Goal: Communication & Community: Ask a question

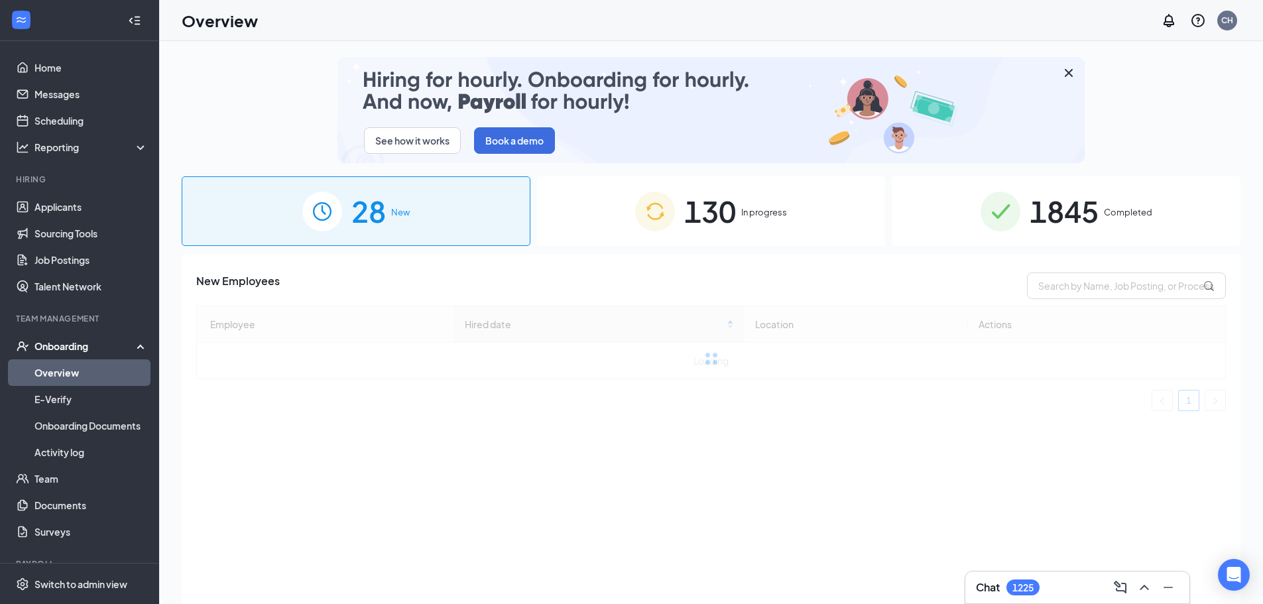
click at [742, 217] on span "In progress" at bounding box center [764, 212] width 46 height 13
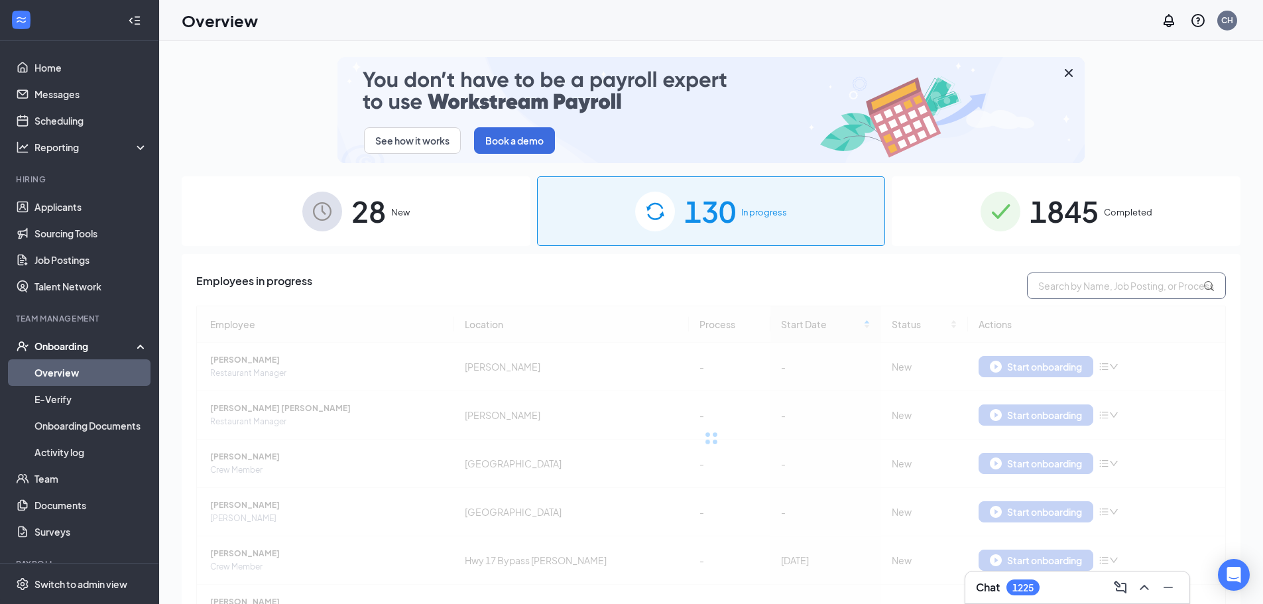
click at [1087, 286] on input "text" at bounding box center [1126, 285] width 199 height 27
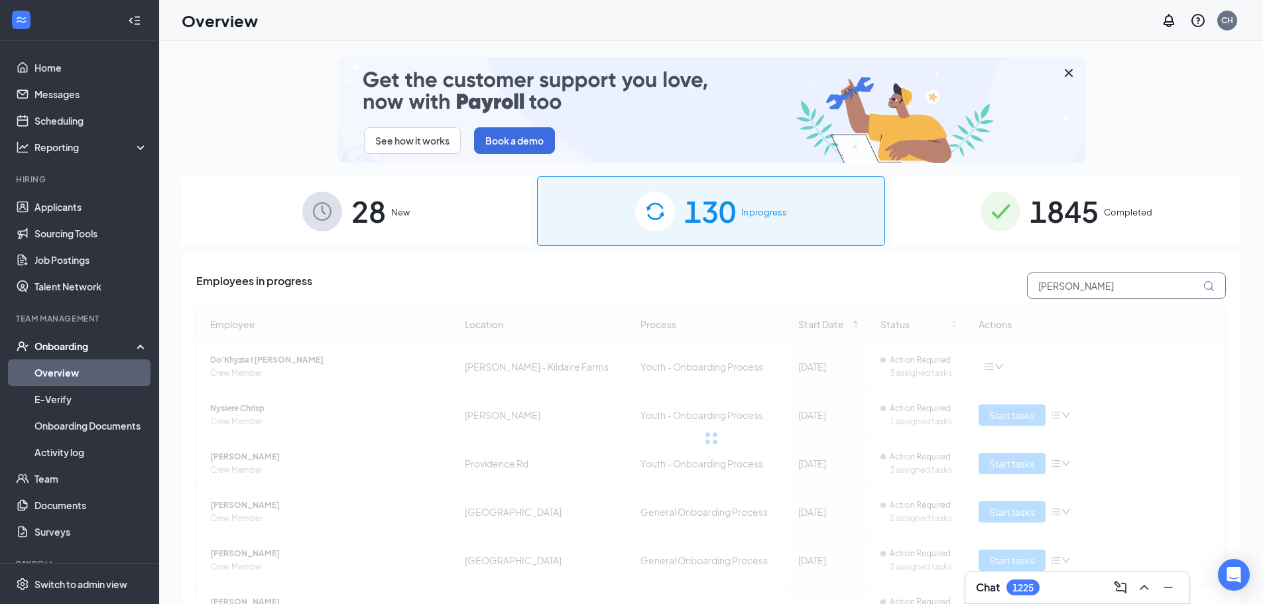
type input "[PERSON_NAME]"
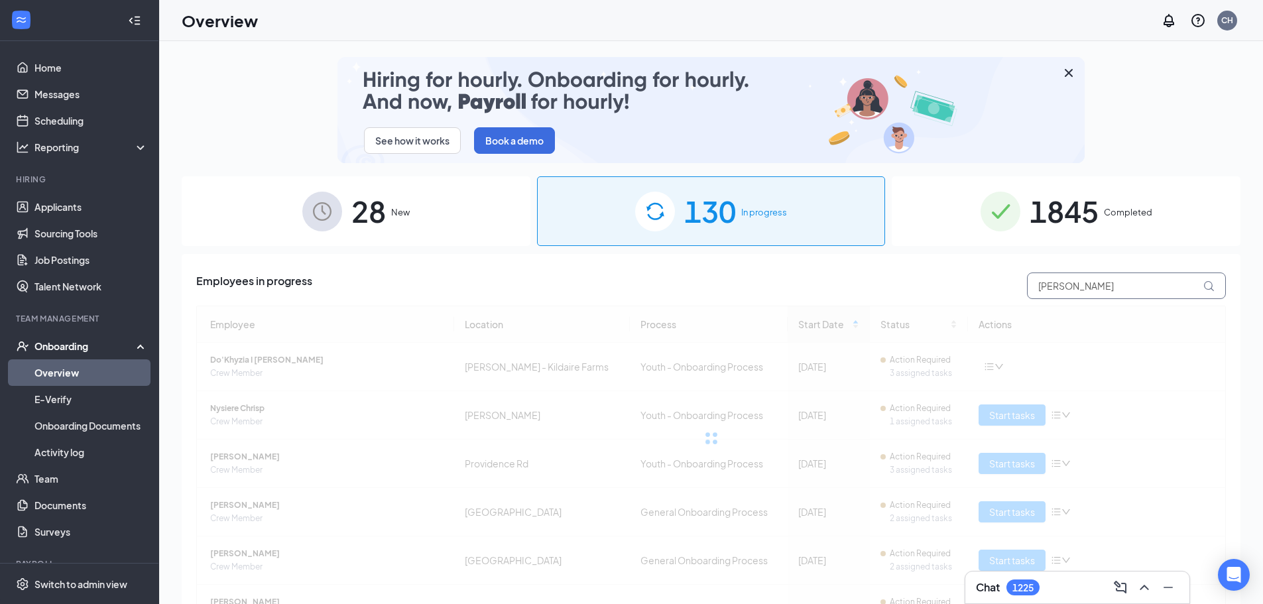
click at [1203, 286] on icon at bounding box center [1208, 285] width 11 height 11
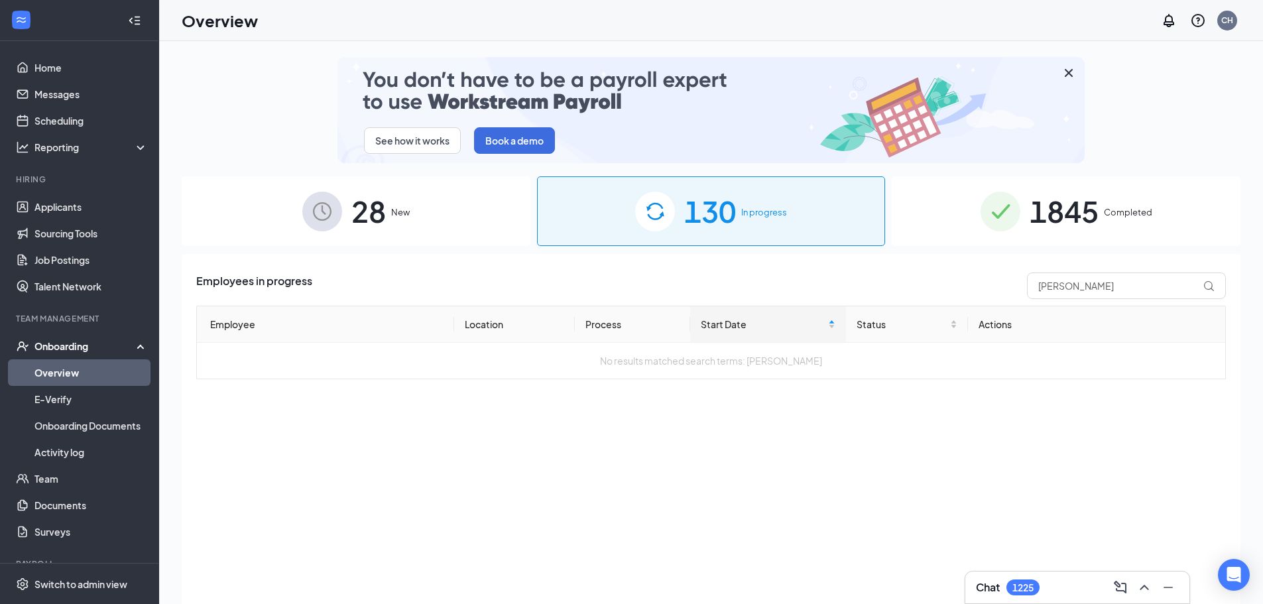
click at [1050, 211] on span "1845" at bounding box center [1064, 211] width 69 height 46
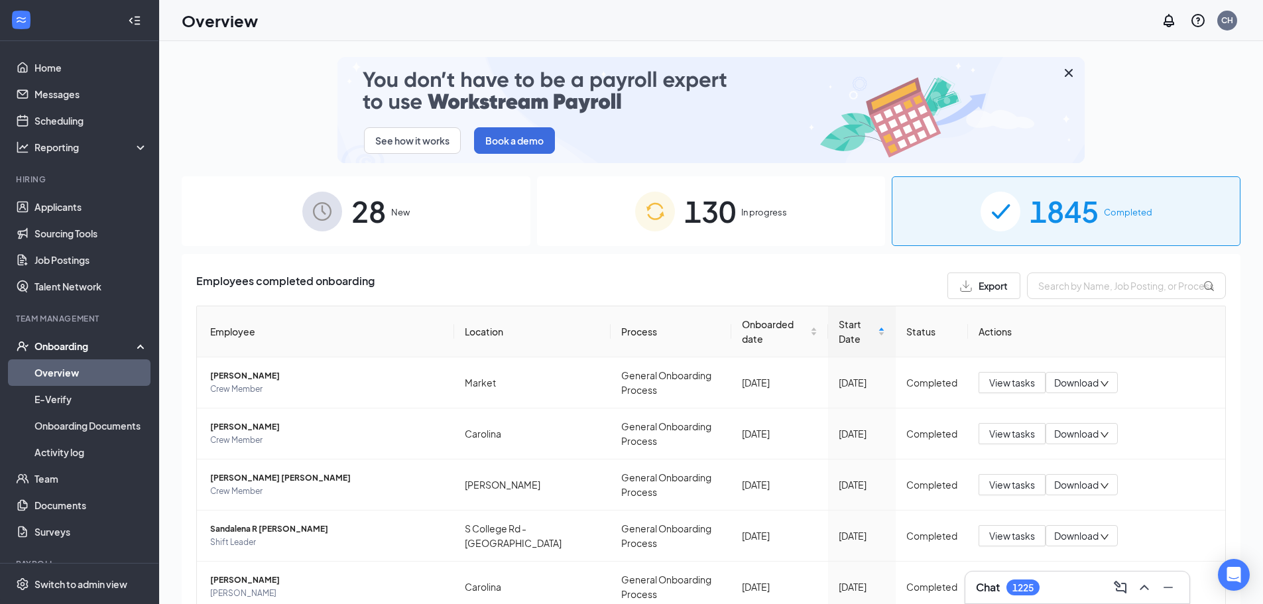
click at [707, 210] on span "130" at bounding box center [710, 211] width 52 height 46
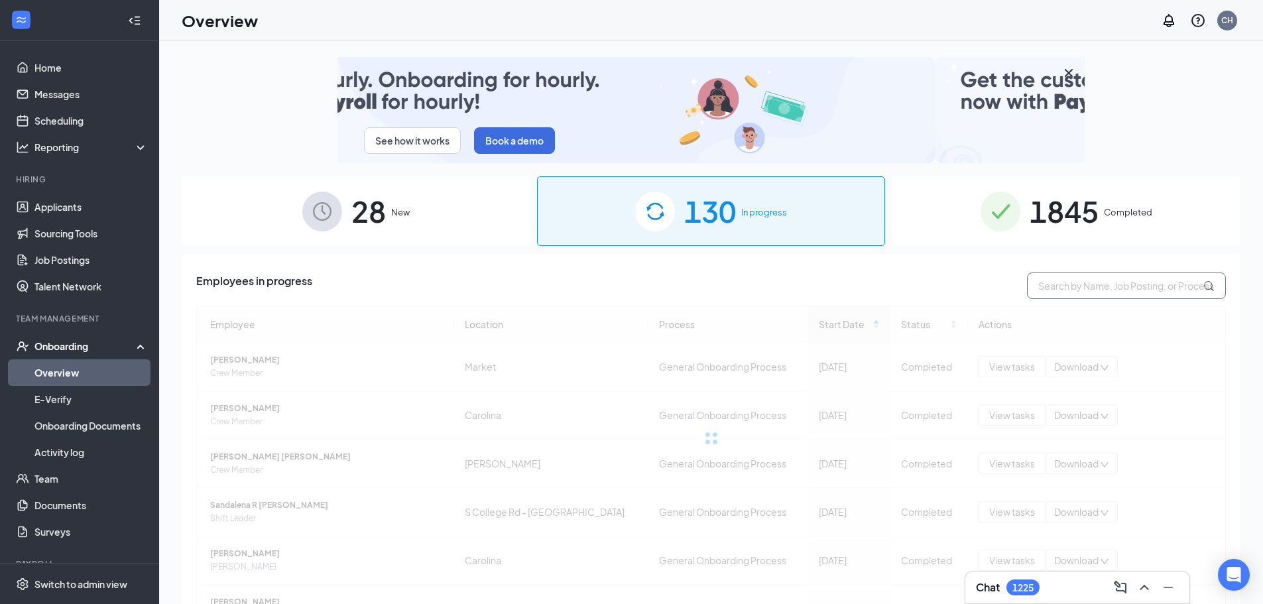
click at [1059, 287] on input "text" at bounding box center [1126, 285] width 199 height 27
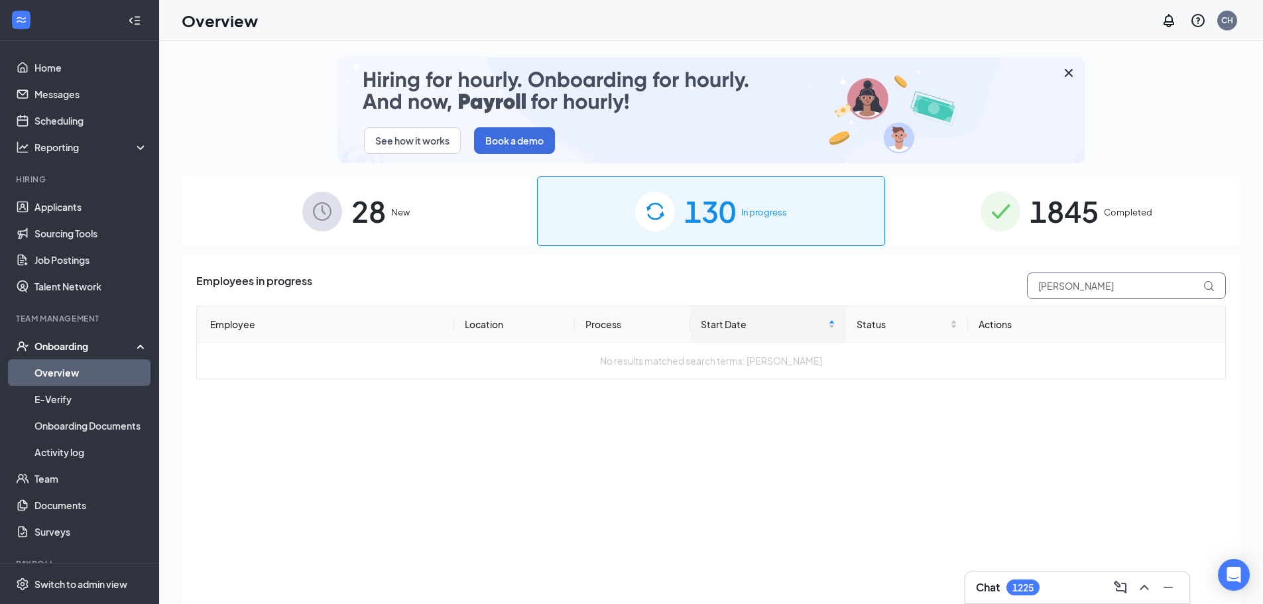
type input "[PERSON_NAME]"
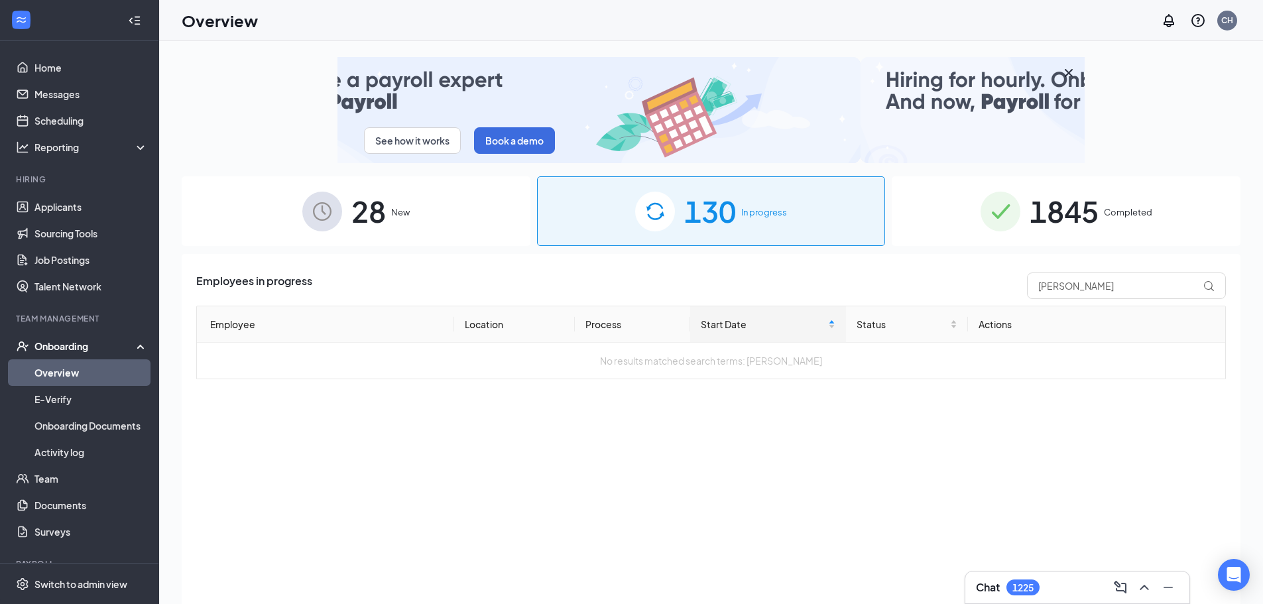
click at [1076, 217] on span "1845" at bounding box center [1064, 211] width 69 height 46
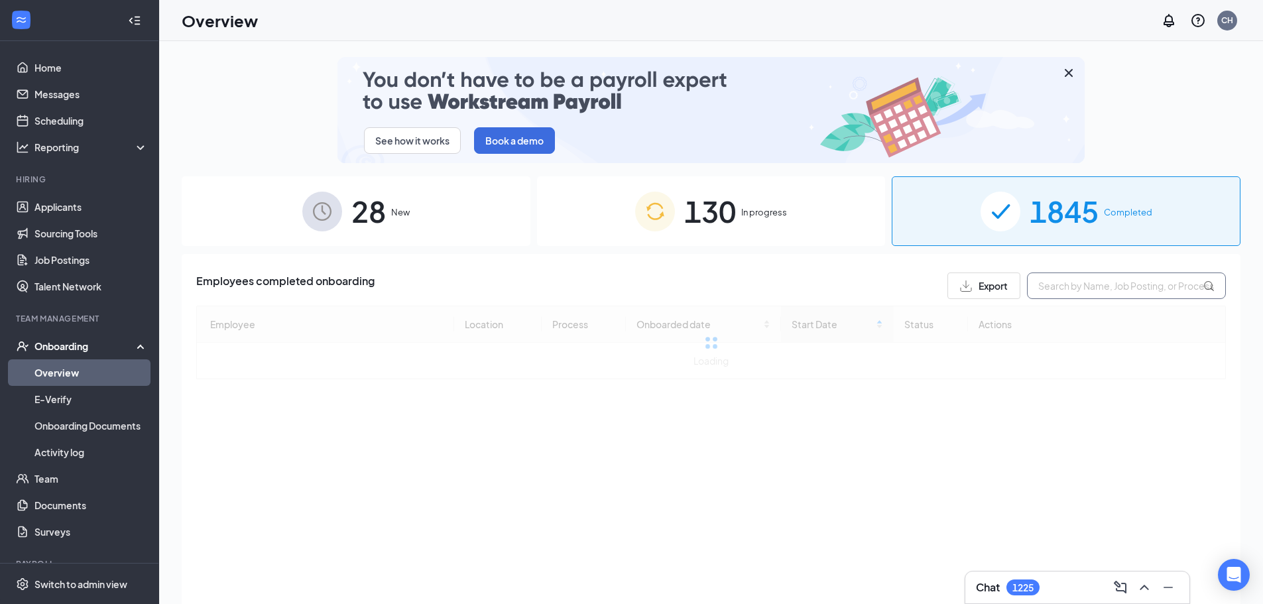
click at [1066, 301] on div "Employees completed onboarding Export Employee Location Process Onboarded date …" at bounding box center [711, 325] width 1030 height 107
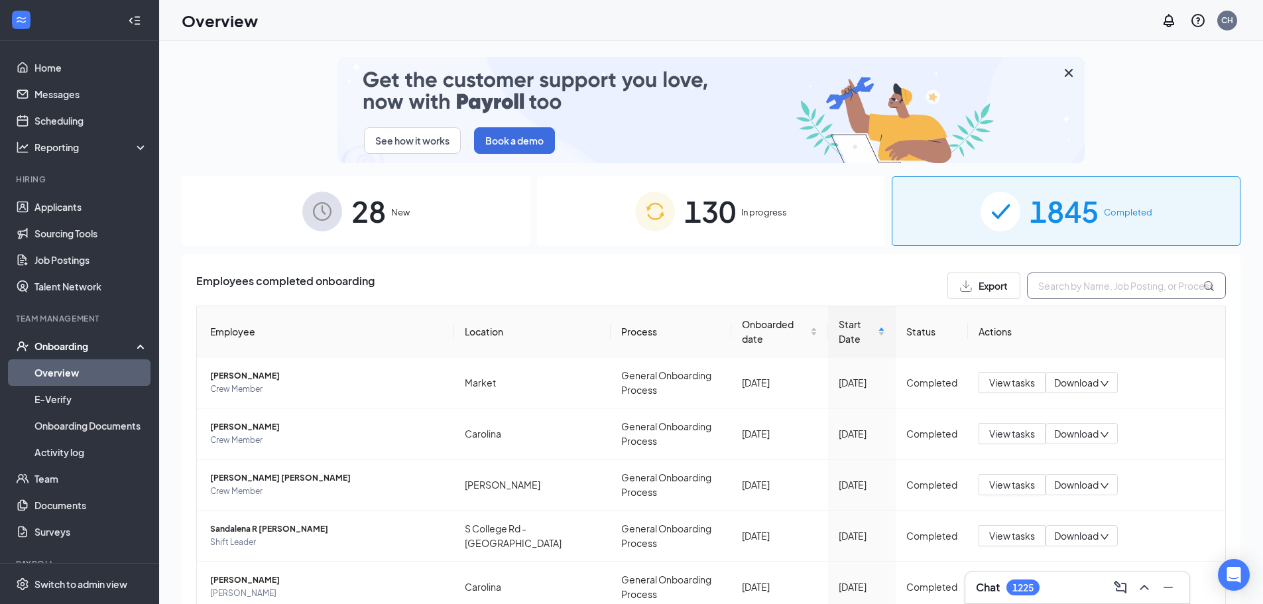
click at [1061, 290] on input "text" at bounding box center [1126, 285] width 199 height 27
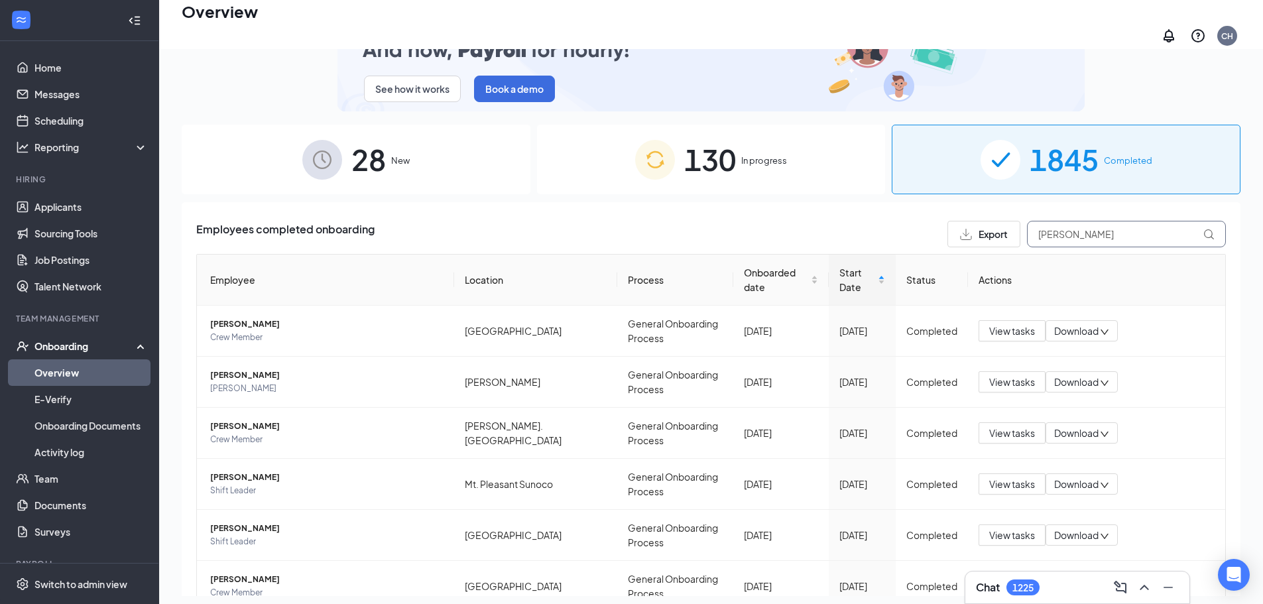
type input "[PERSON_NAME]"
click at [378, 147] on span "28" at bounding box center [368, 160] width 34 height 46
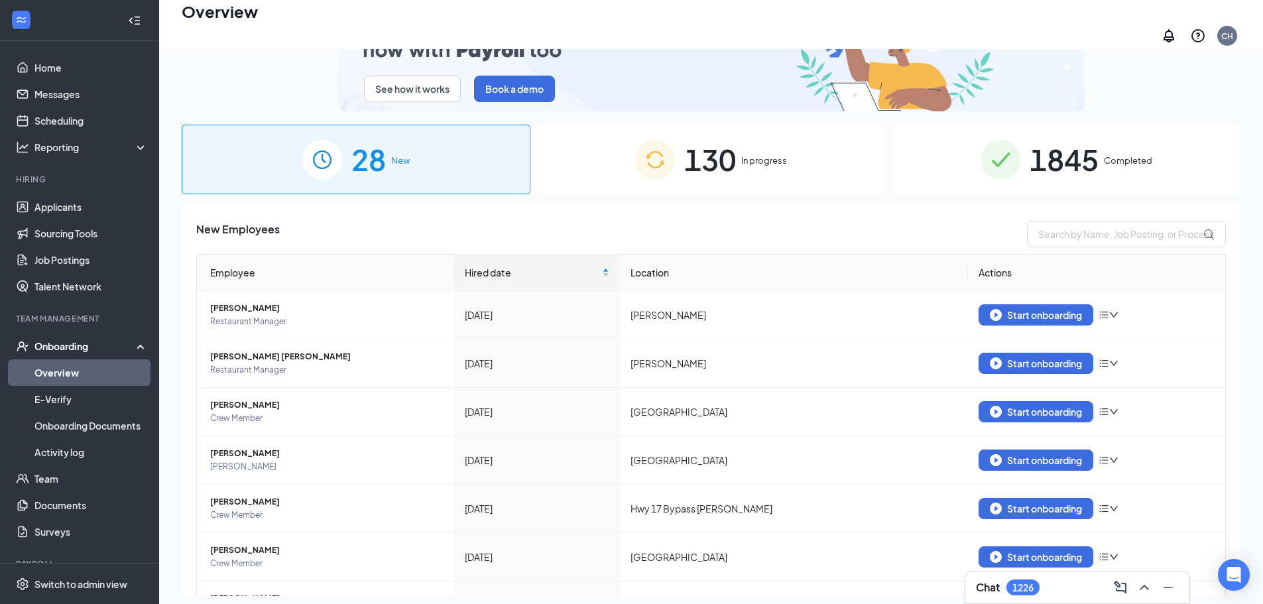
click at [1067, 156] on span "1845" at bounding box center [1064, 160] width 69 height 46
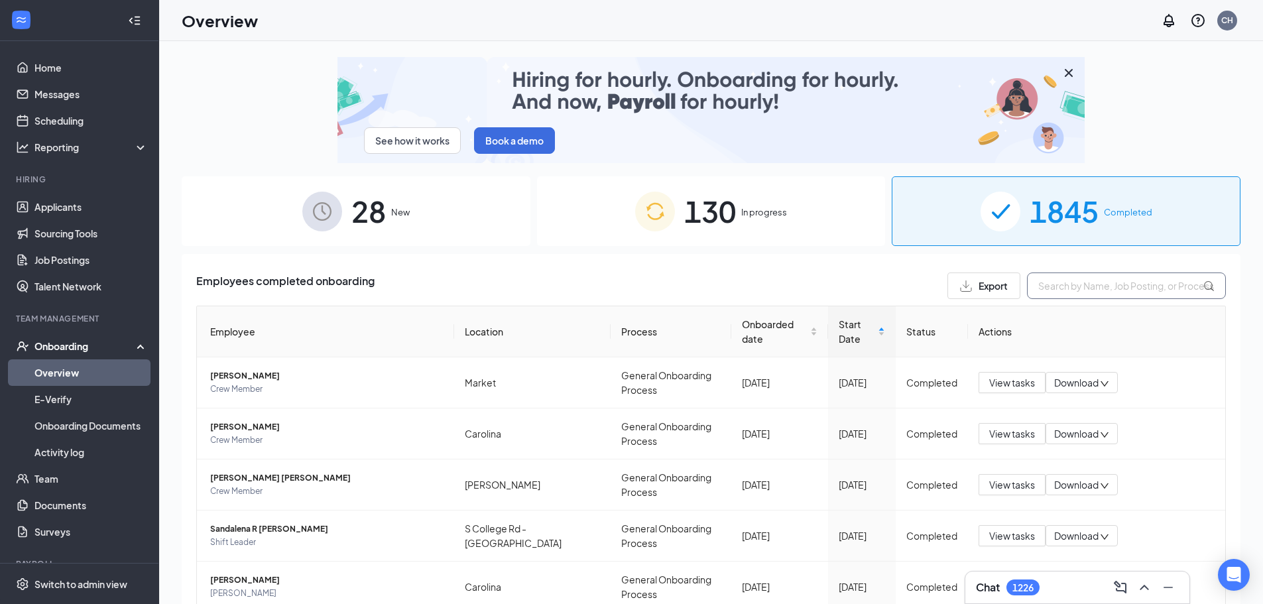
click at [1080, 289] on input "text" at bounding box center [1126, 285] width 199 height 27
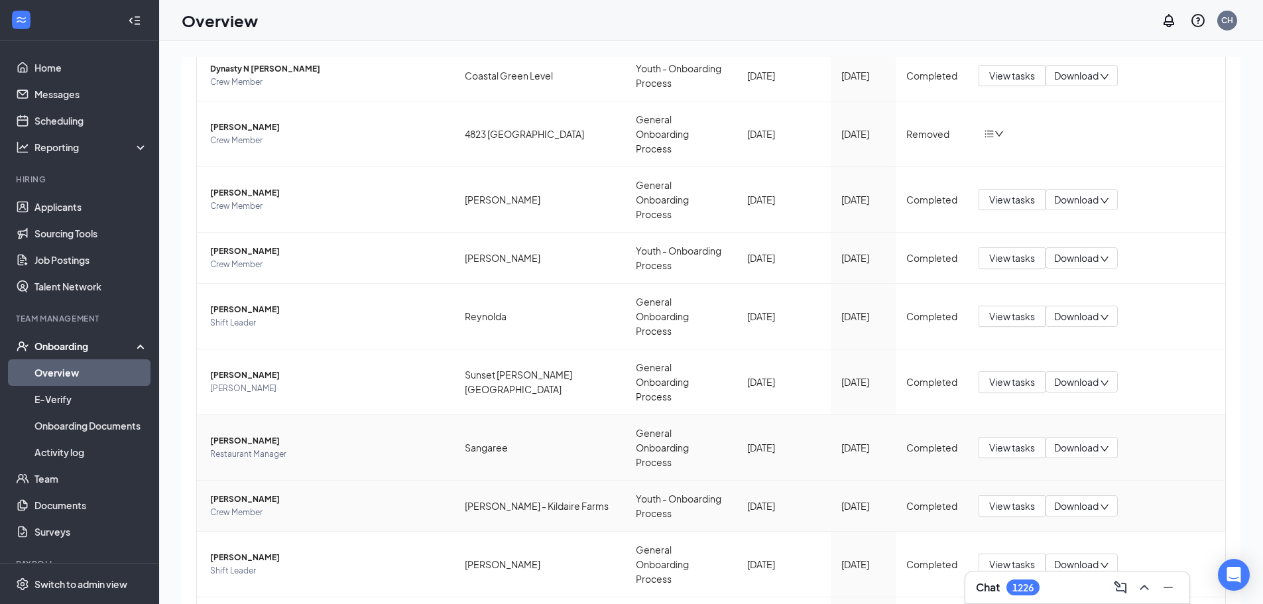
scroll to position [60, 0]
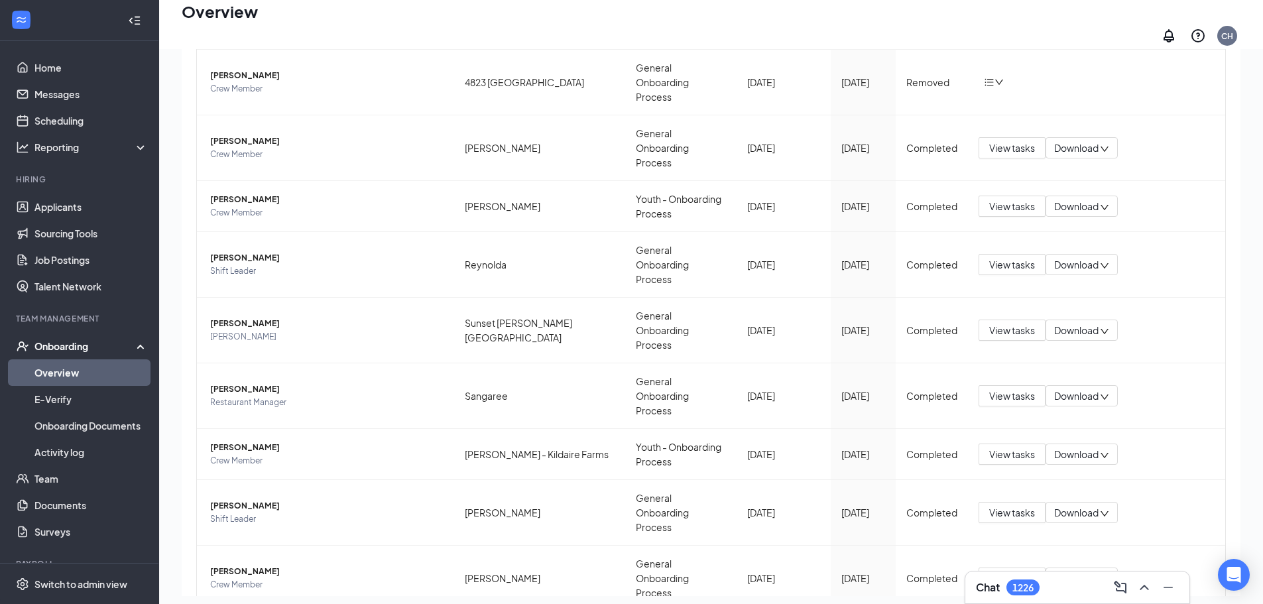
type input "[PERSON_NAME]"
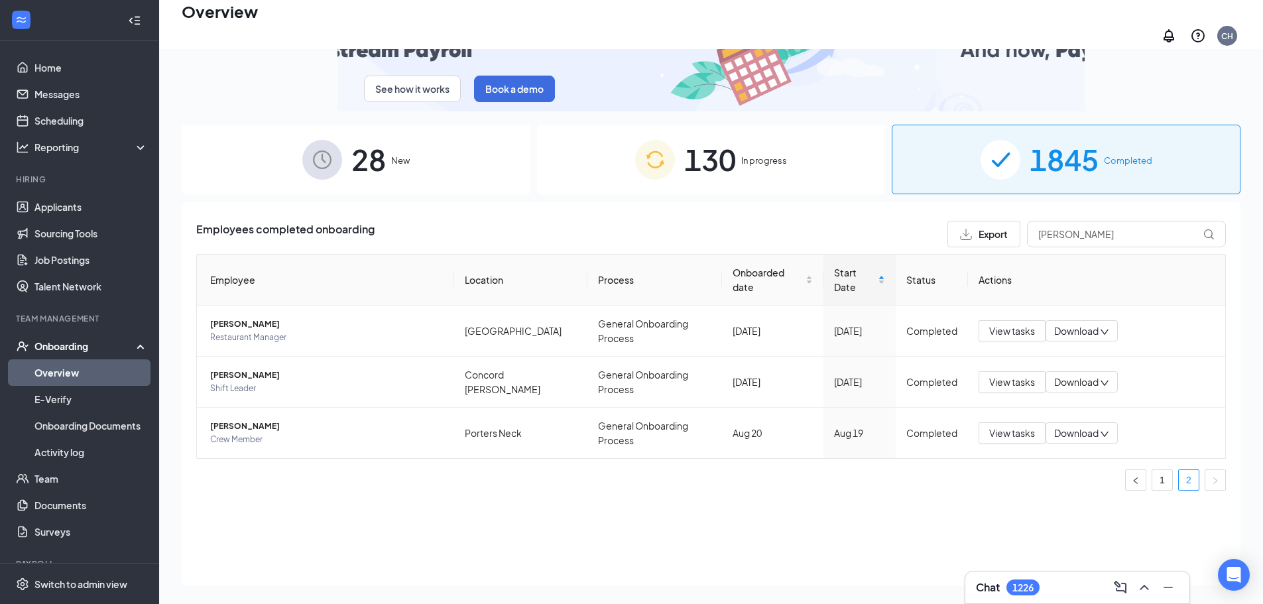
click at [716, 152] on span "130" at bounding box center [710, 160] width 52 height 46
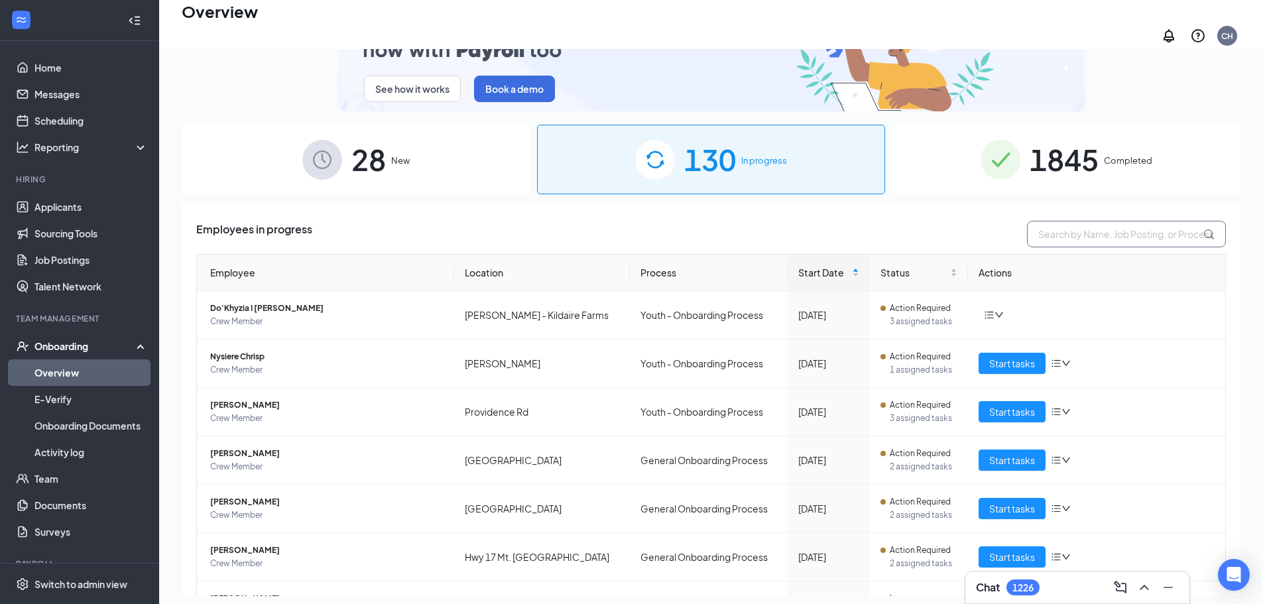
click at [1075, 230] on input "text" at bounding box center [1126, 234] width 199 height 27
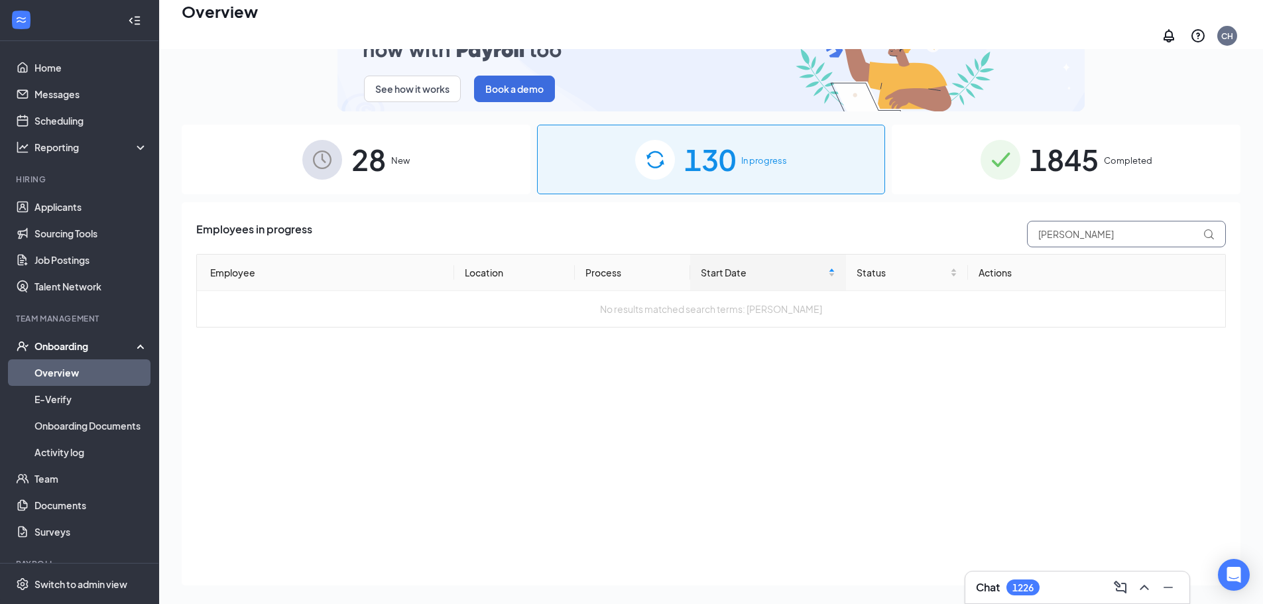
type input "[PERSON_NAME]"
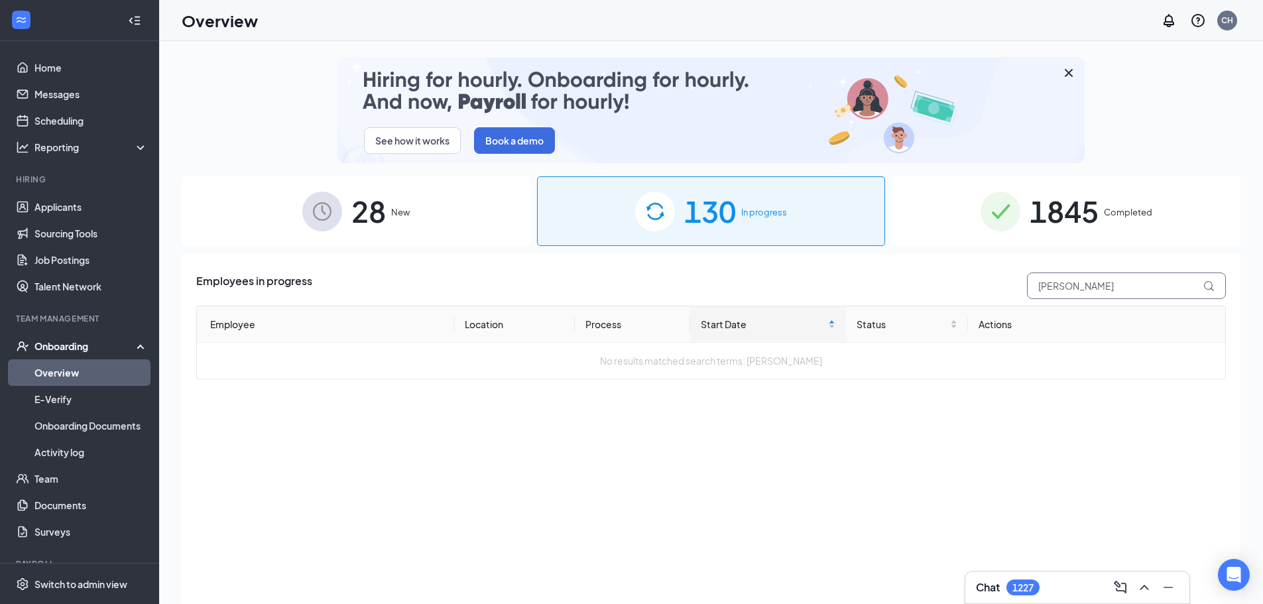
drag, startPoint x: 1113, startPoint y: 280, endPoint x: 808, endPoint y: 270, distance: 305.1
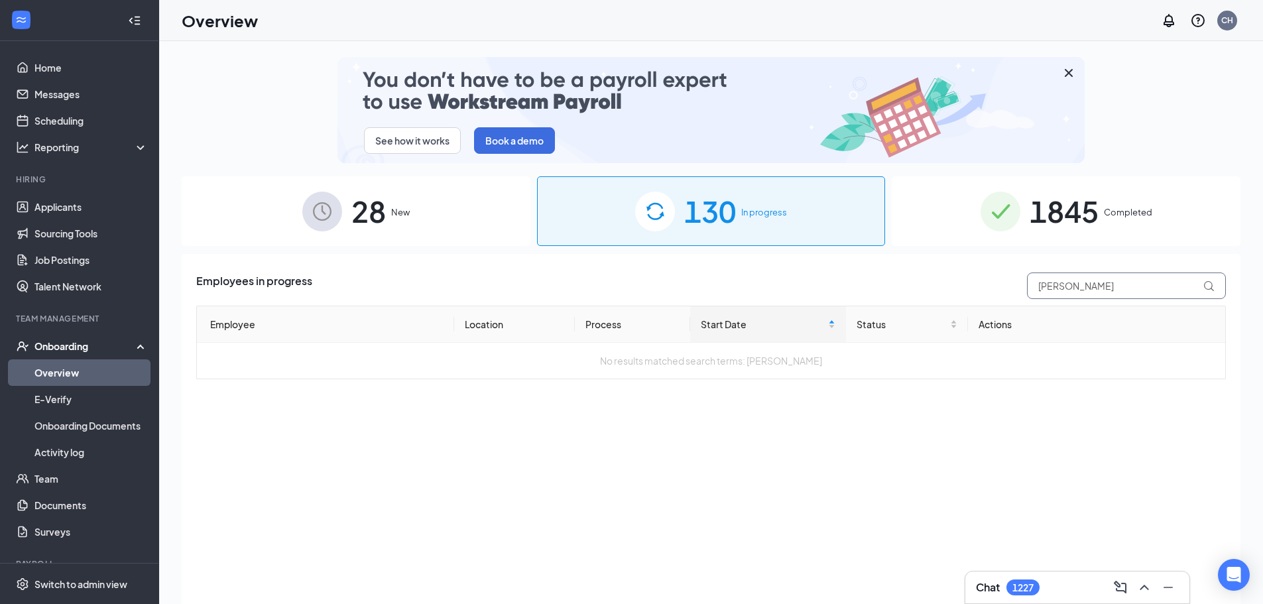
click at [808, 271] on div "Employees in progress [PERSON_NAME] Employee Location Process Start Date Status…" at bounding box center [711, 445] width 1059 height 383
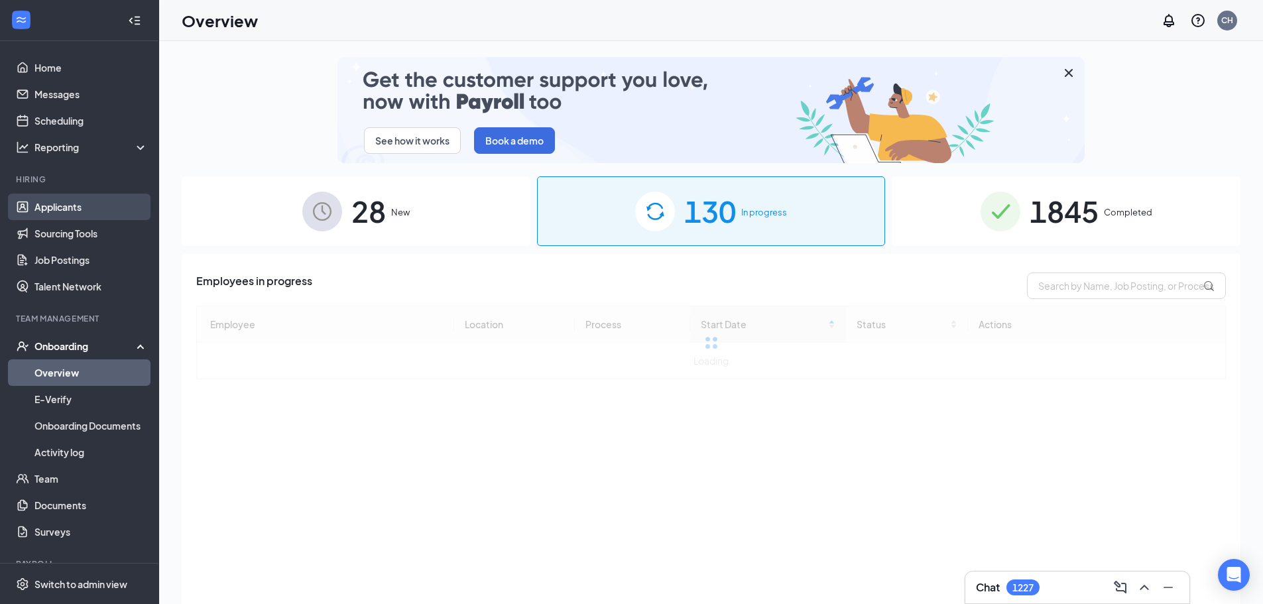
click at [66, 208] on link "Applicants" at bounding box center [90, 207] width 113 height 27
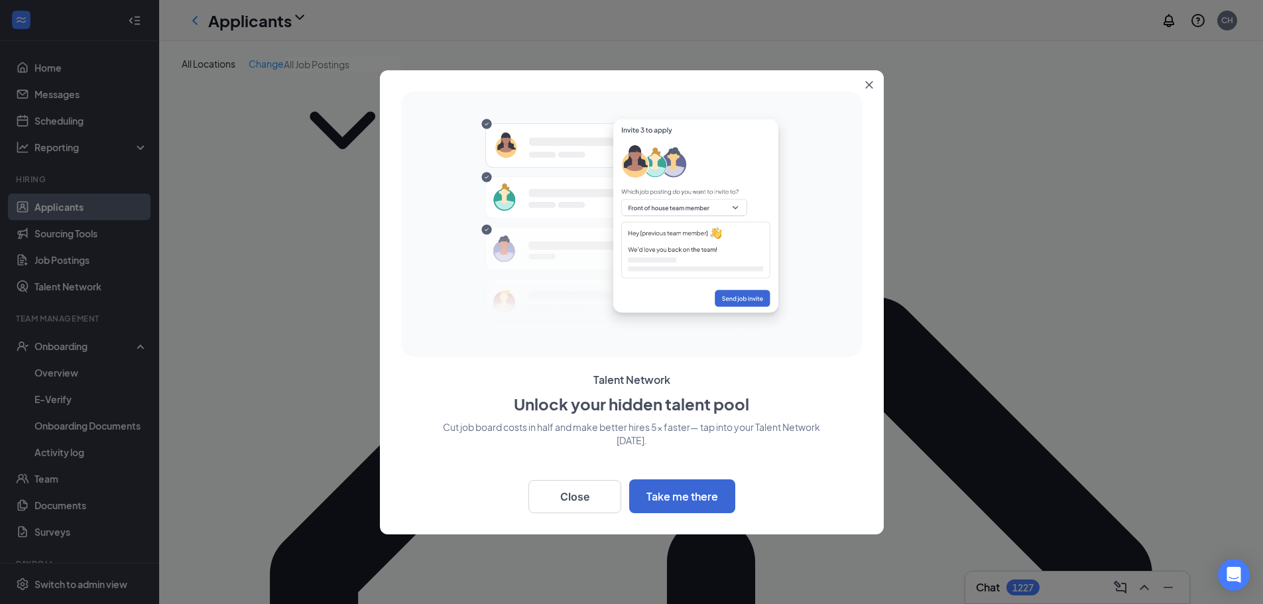
click at [869, 81] on icon "Close" at bounding box center [869, 85] width 8 height 8
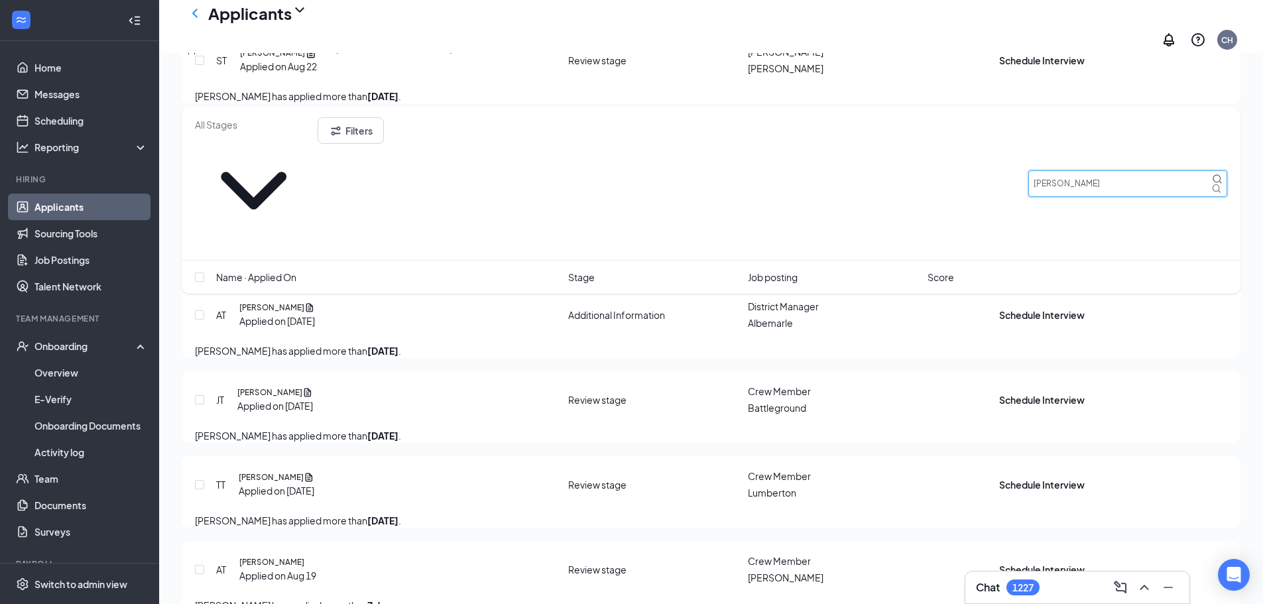
scroll to position [3153, 0]
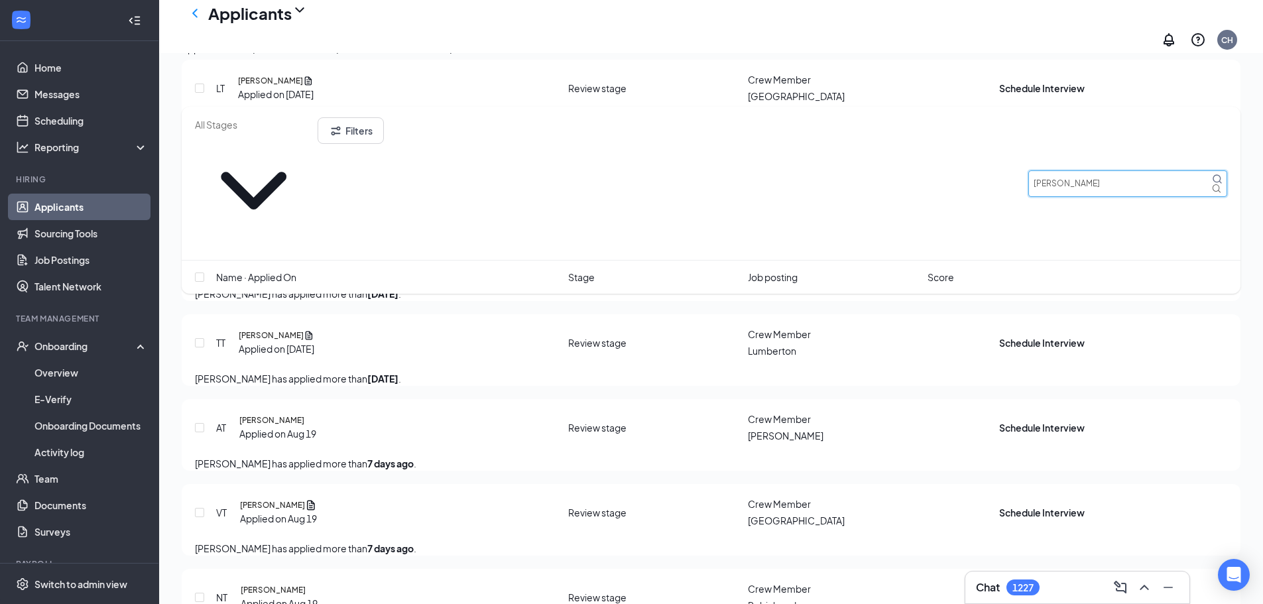
click at [1040, 170] on input "[PERSON_NAME]" at bounding box center [1127, 183] width 199 height 27
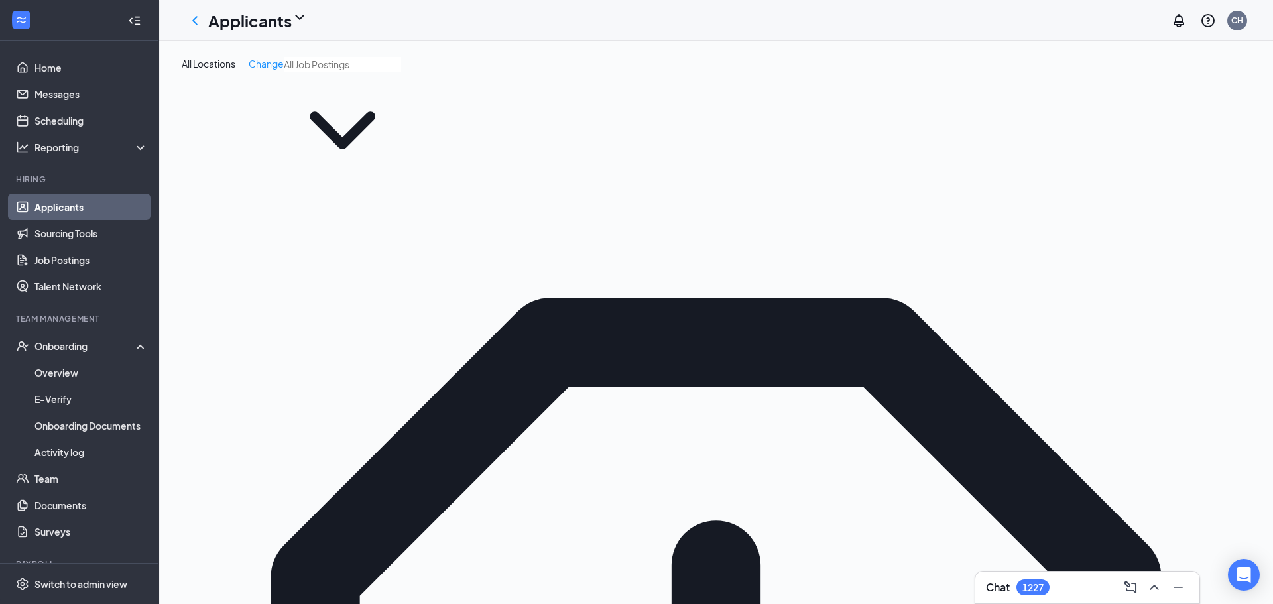
type input "[PERSON_NAME]"
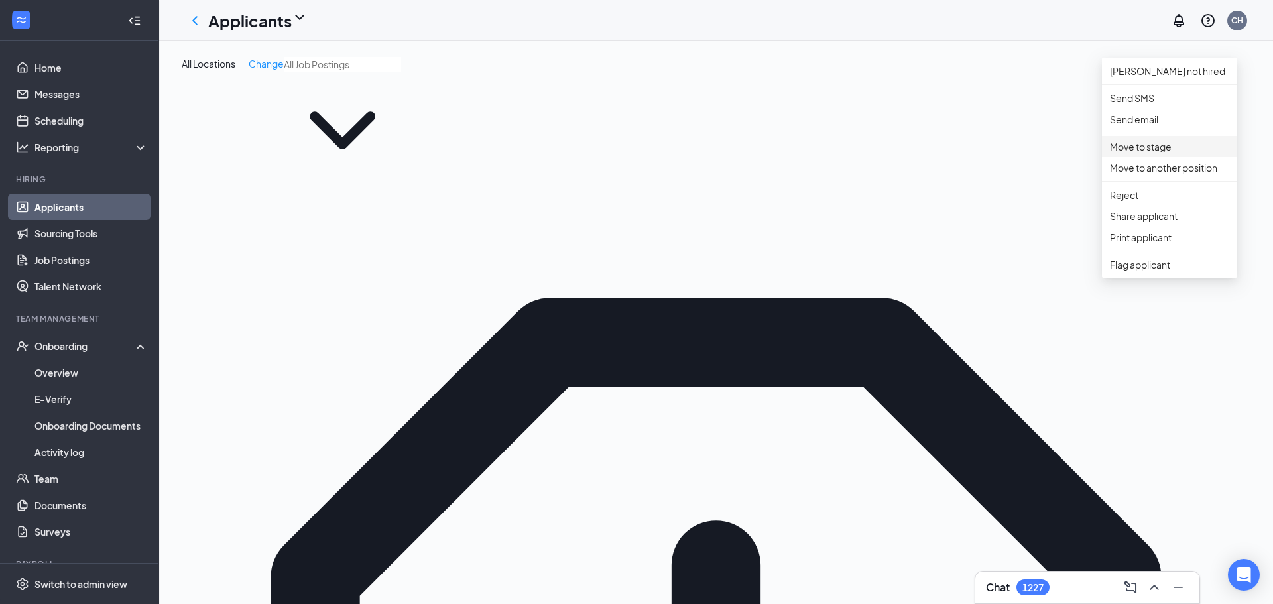
click at [1132, 154] on p "Move to stage" at bounding box center [1169, 146] width 119 height 15
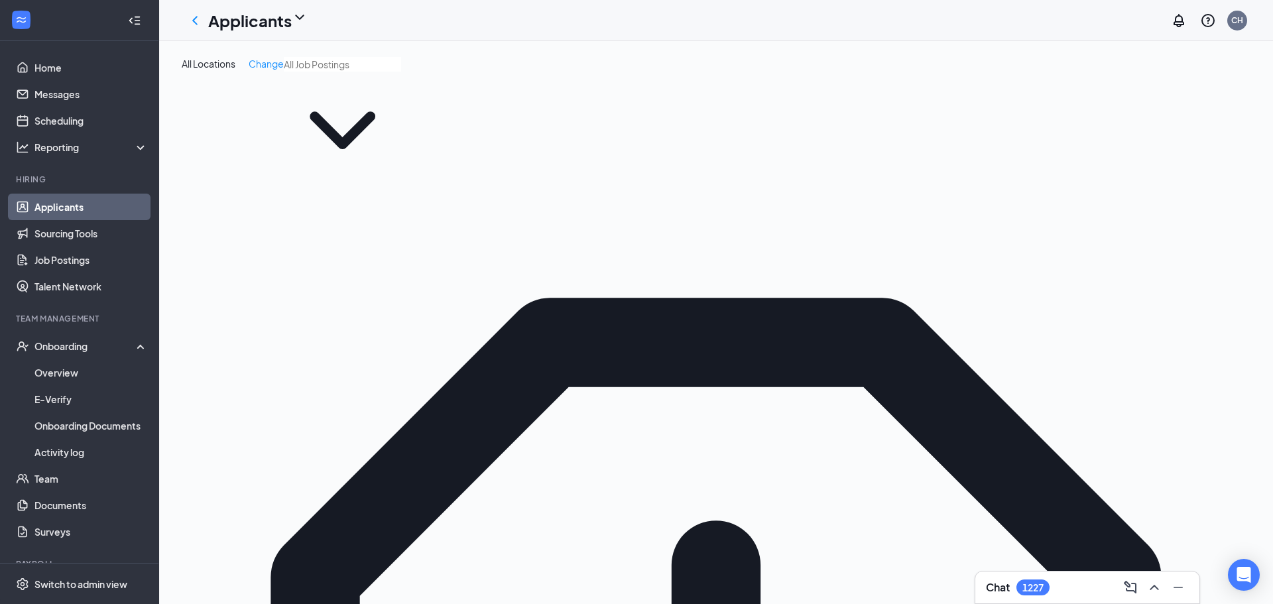
click at [72, 424] on link "Onboarding Documents" at bounding box center [90, 425] width 113 height 27
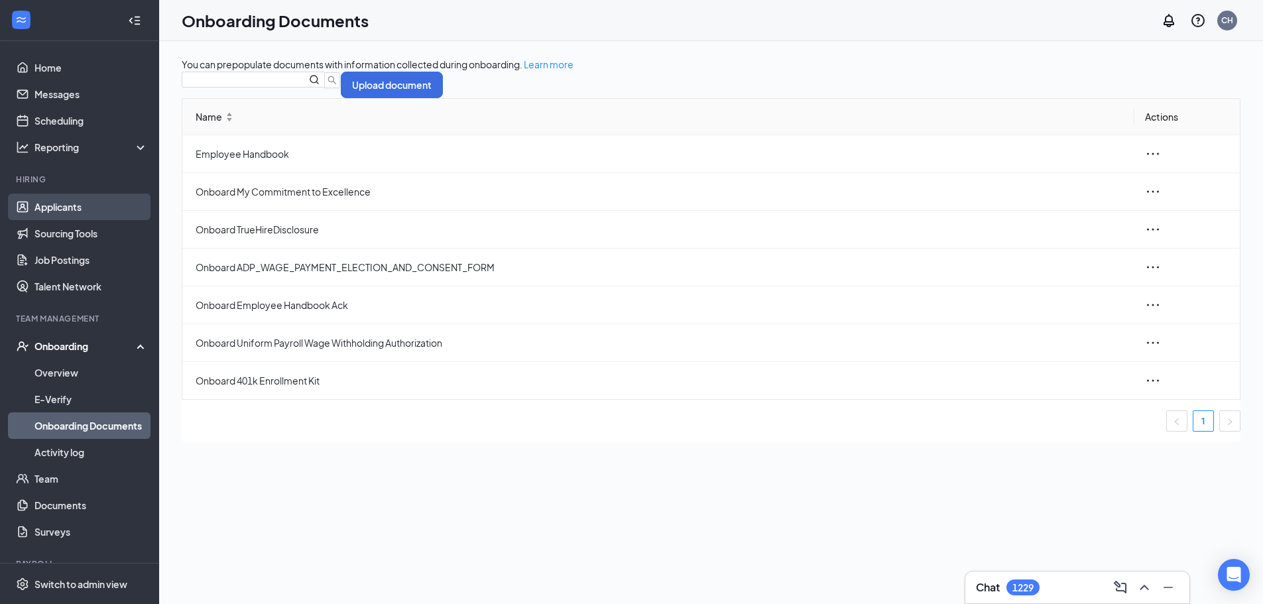
click at [68, 205] on link "Applicants" at bounding box center [90, 207] width 113 height 27
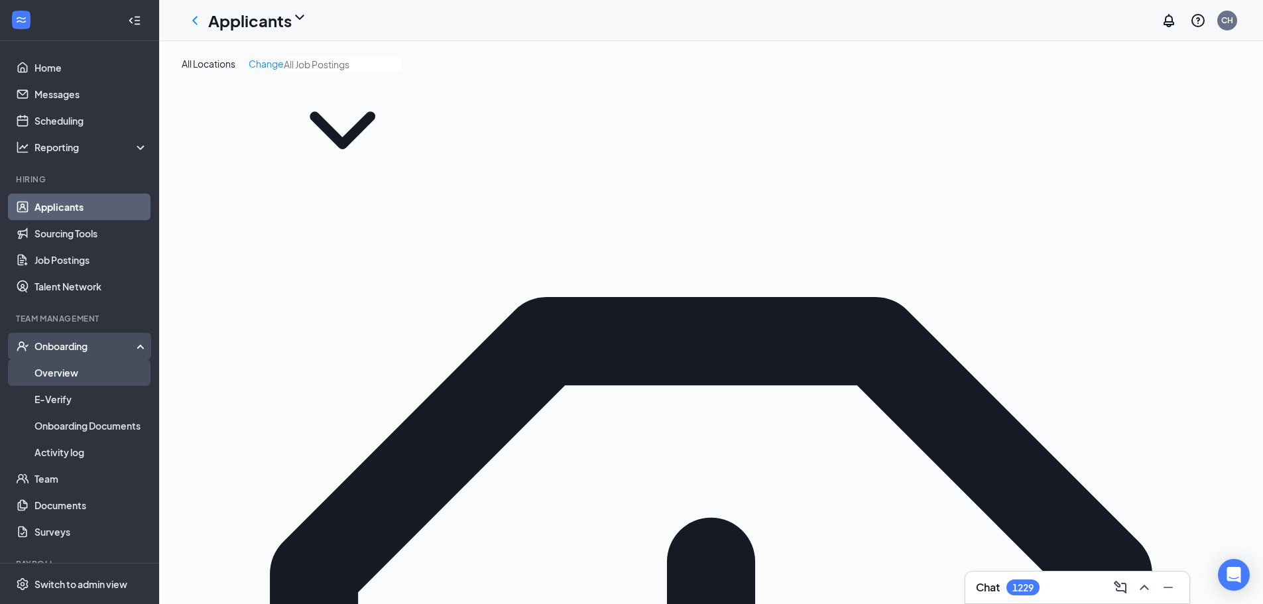
click at [71, 374] on link "Overview" at bounding box center [90, 372] width 113 height 27
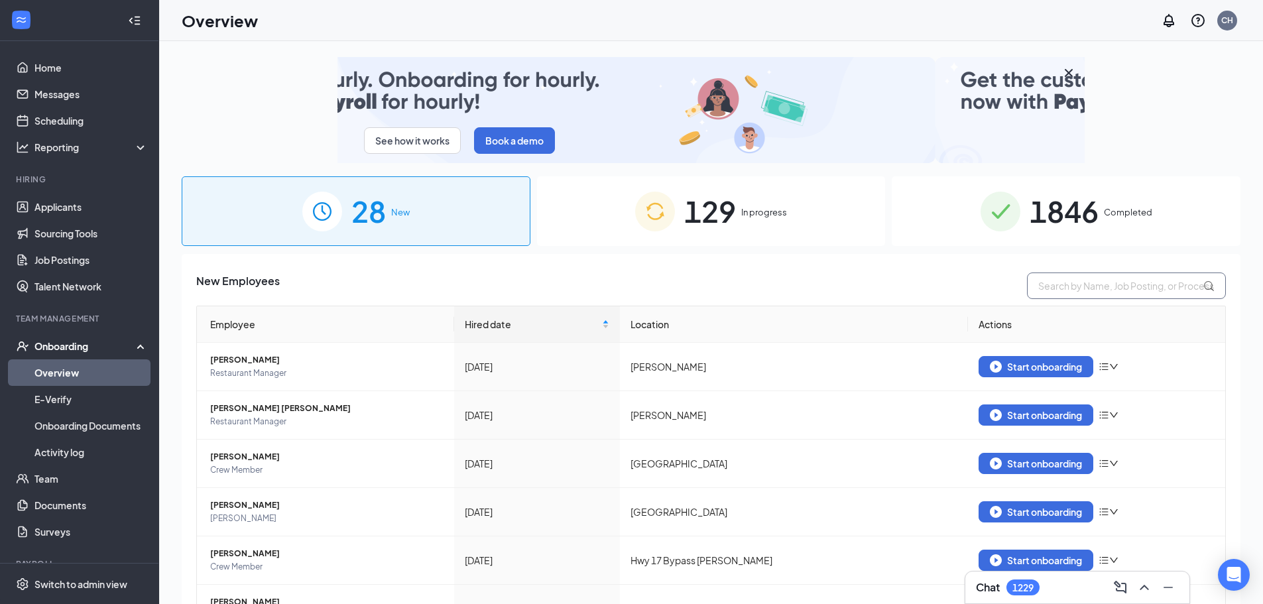
click at [1079, 288] on input "text" at bounding box center [1126, 285] width 199 height 27
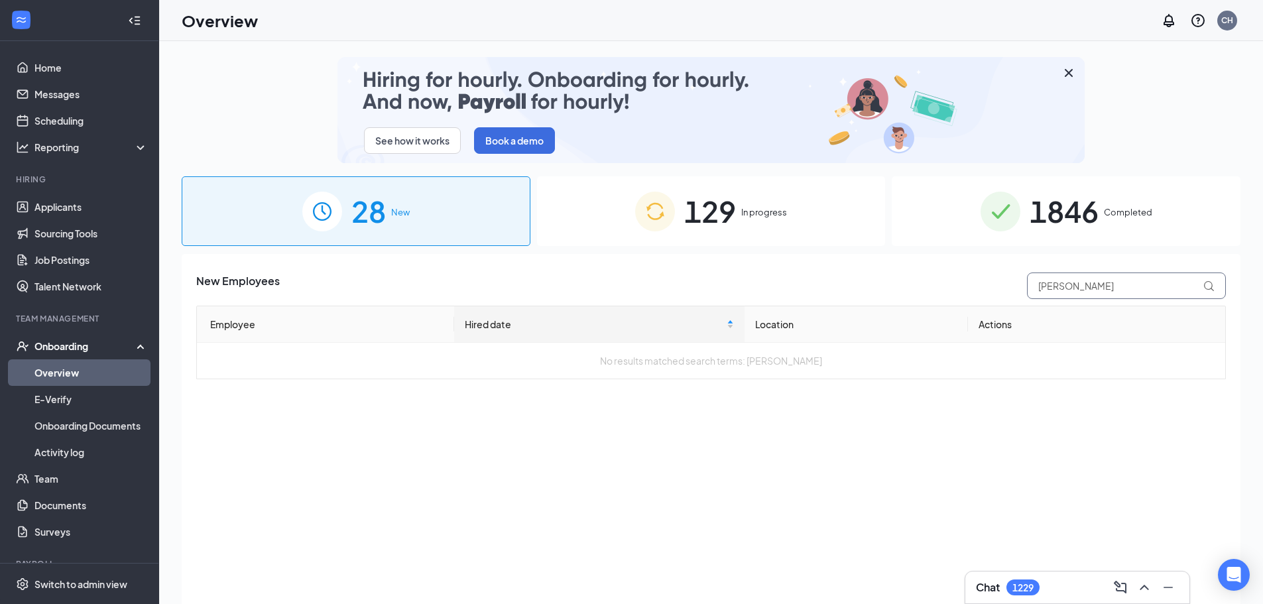
type input "[PERSON_NAME]"
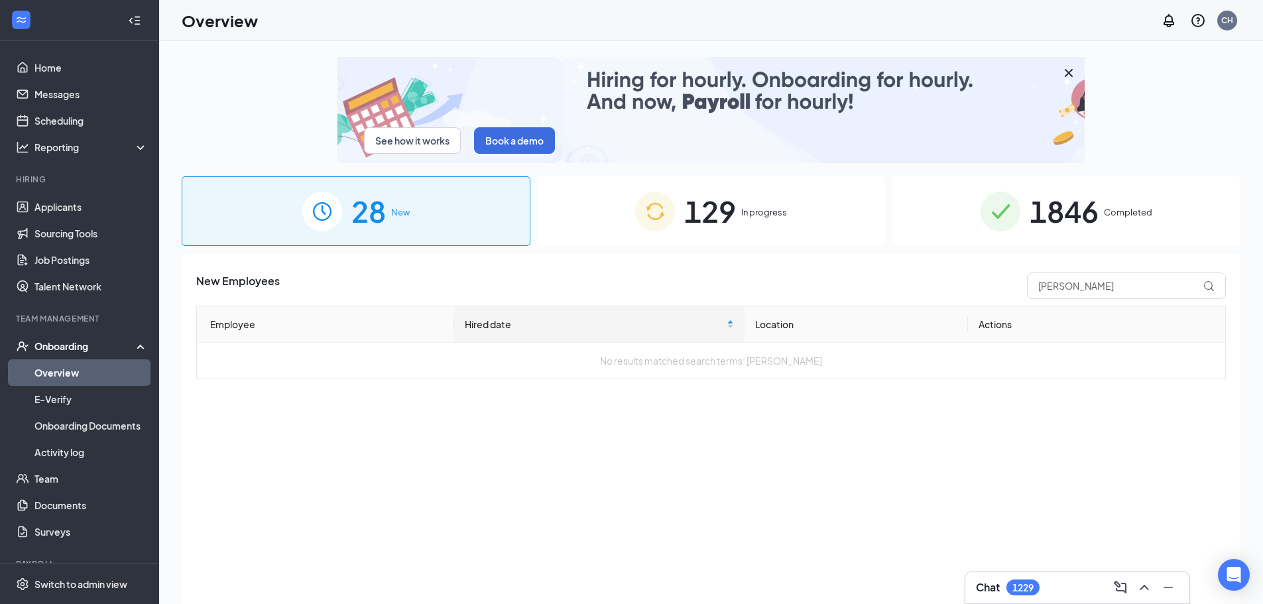
click at [729, 203] on span "129" at bounding box center [710, 211] width 52 height 46
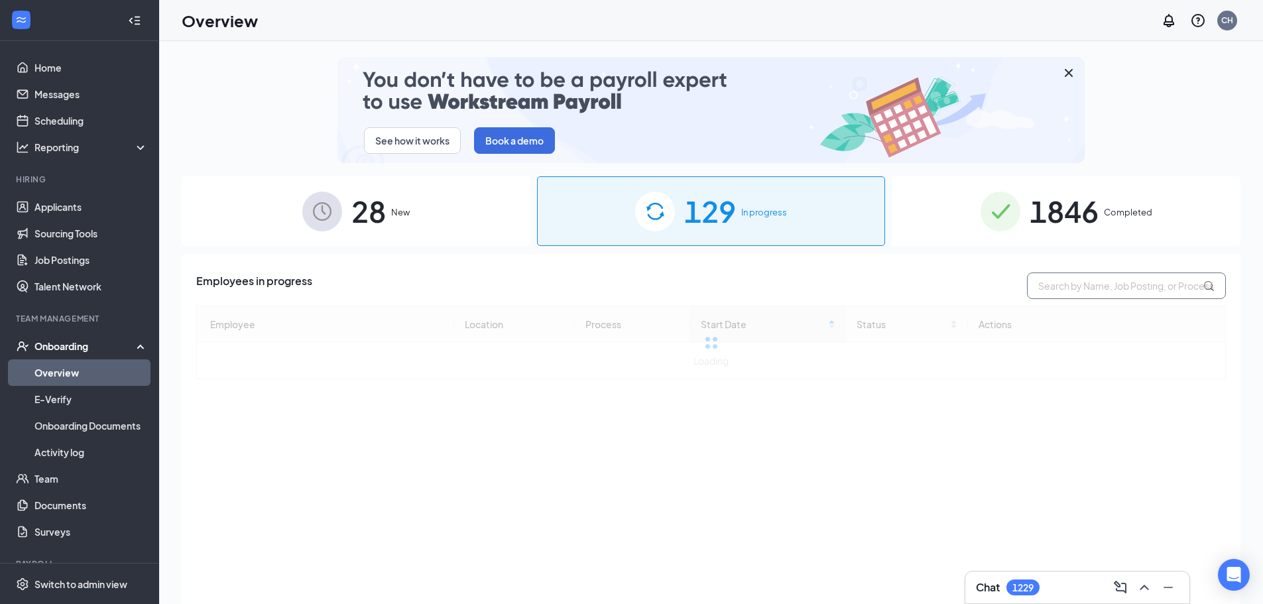
click at [1068, 290] on input "text" at bounding box center [1126, 285] width 199 height 27
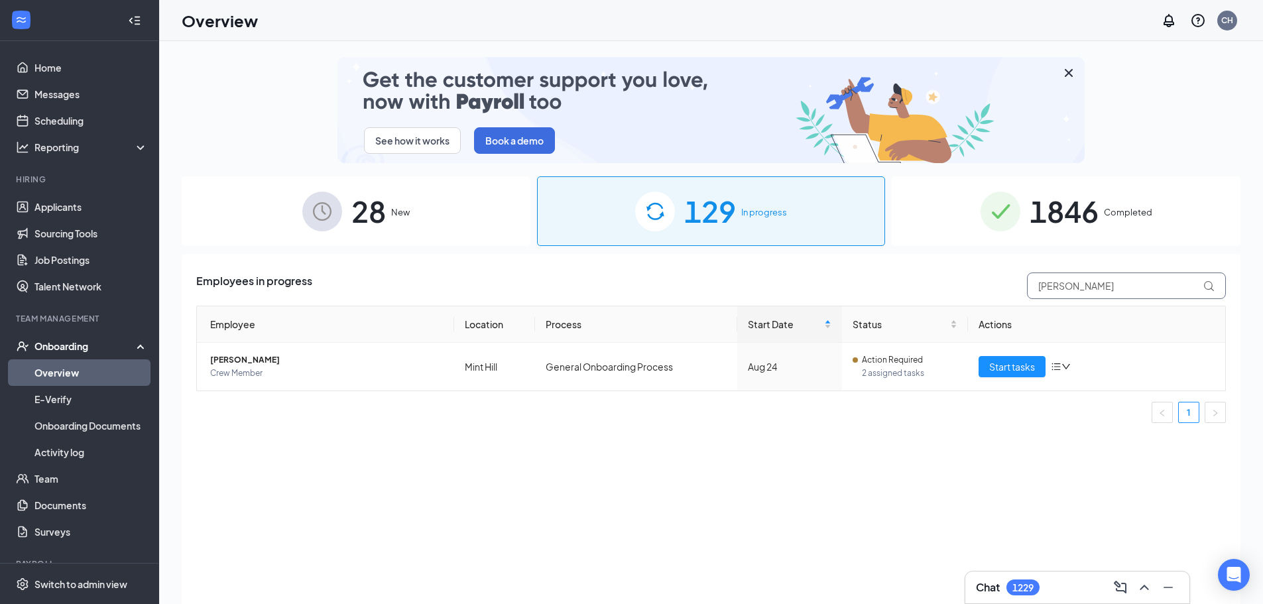
type input "[PERSON_NAME]"
click at [1102, 202] on div "1846 Completed" at bounding box center [1066, 211] width 349 height 70
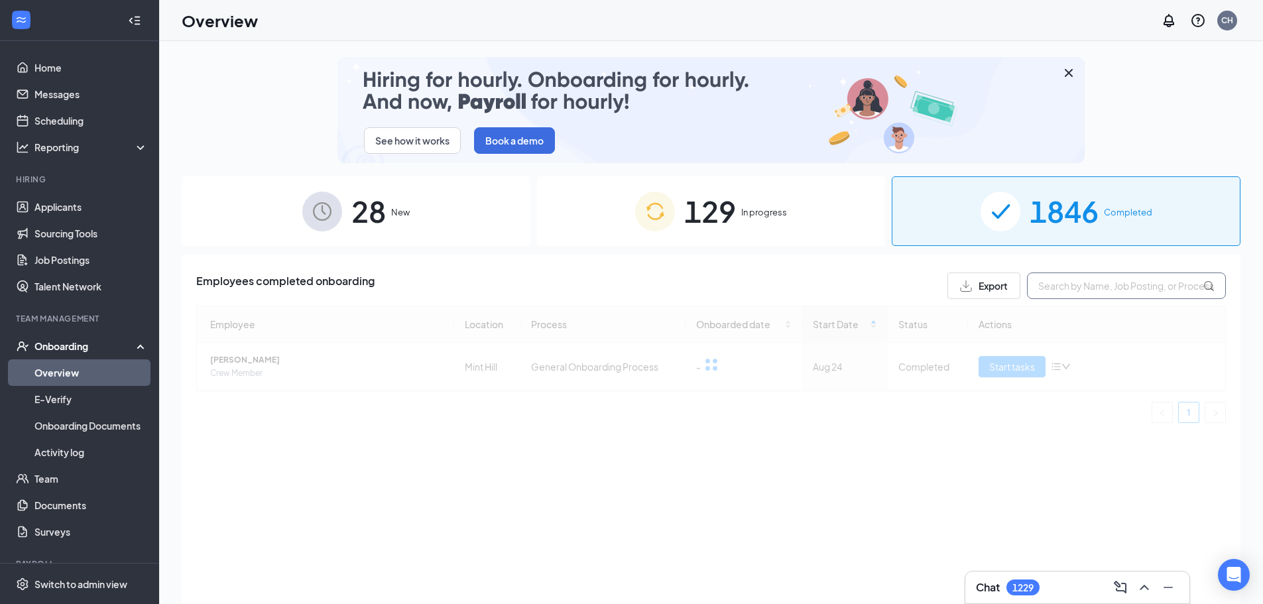
click at [1083, 290] on input "text" at bounding box center [1126, 285] width 199 height 27
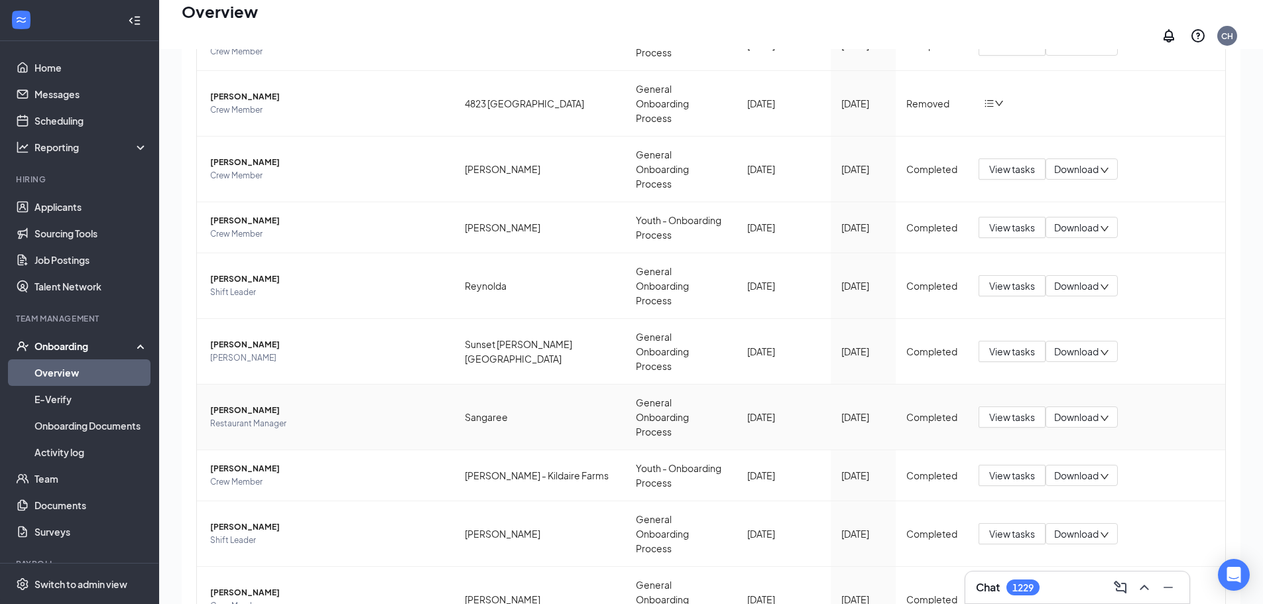
scroll to position [60, 0]
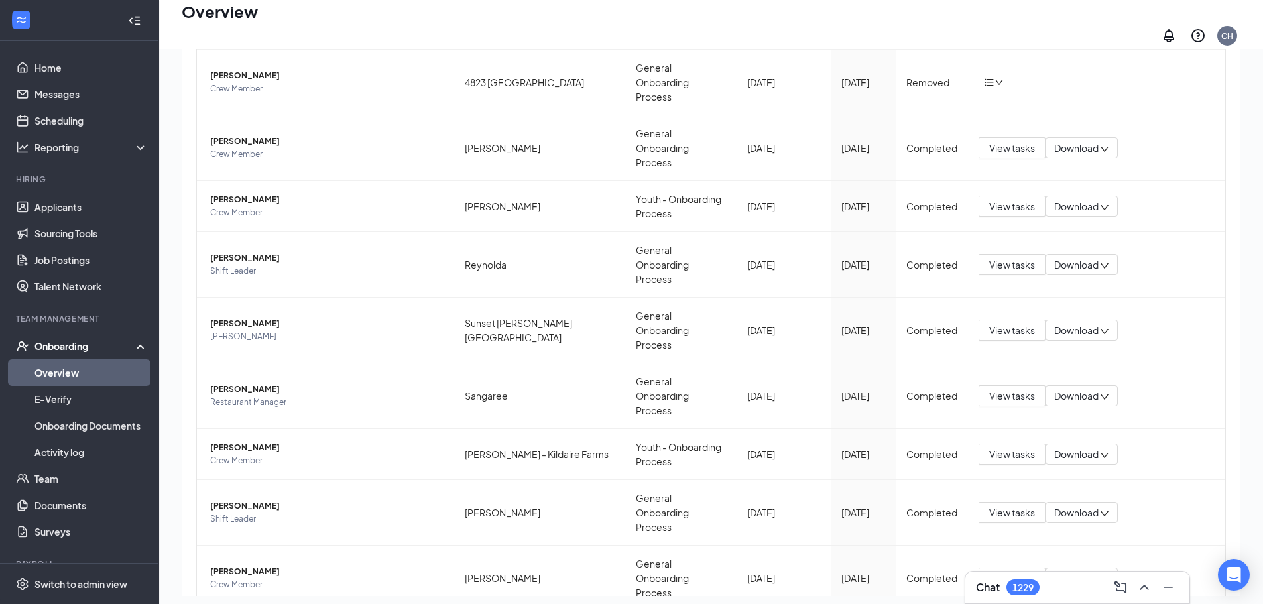
type input "[PERSON_NAME]"
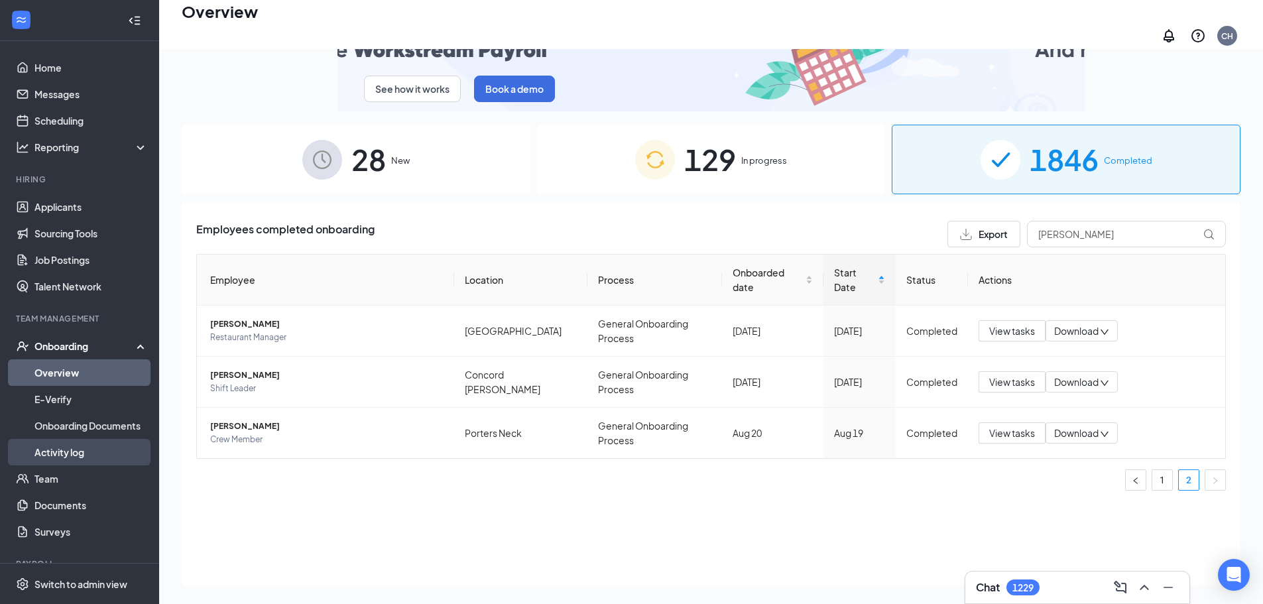
click at [76, 457] on link "Activity log" at bounding box center [90, 452] width 113 height 27
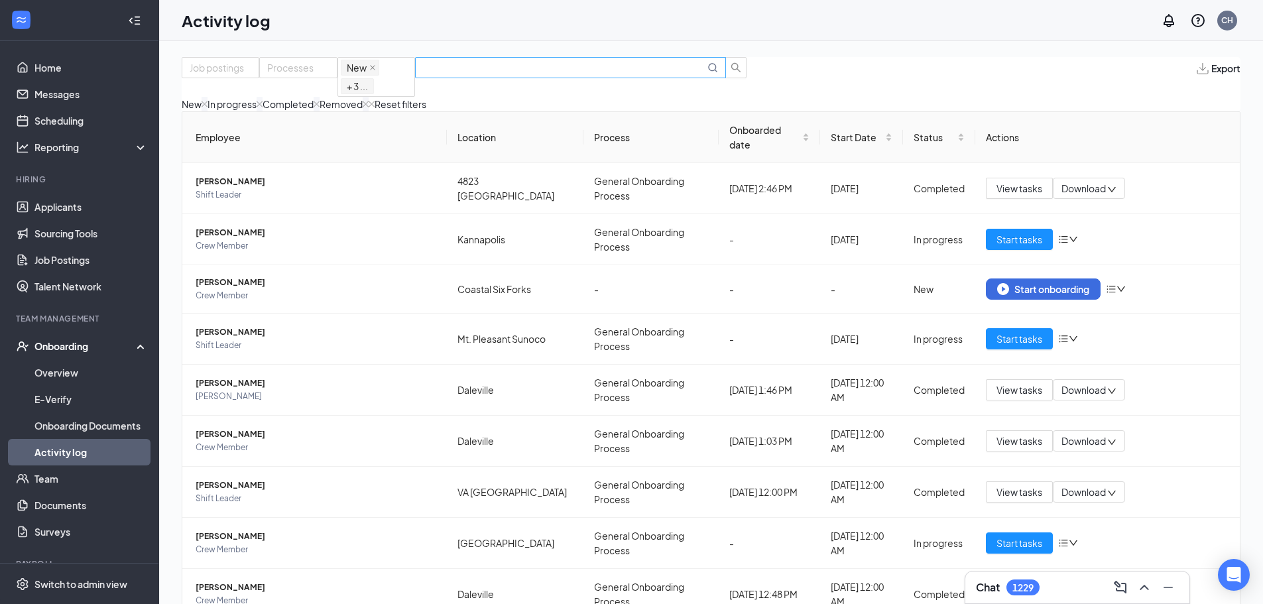
click at [646, 75] on input "text" at bounding box center [564, 67] width 282 height 15
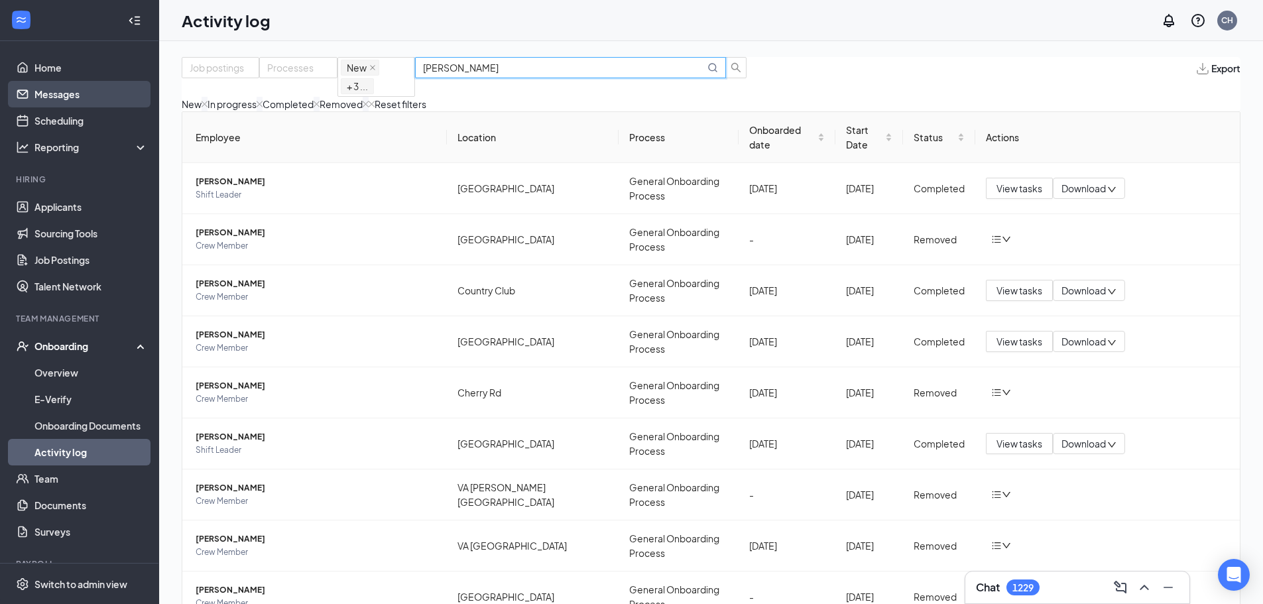
type input "[PERSON_NAME]"
click at [927, 97] on div "New In progress Completed Removed Reset filters" at bounding box center [711, 104] width 1059 height 15
click at [1002, 235] on icon "down" at bounding box center [1006, 239] width 9 height 9
click at [965, 59] on div "Job postings Processes New In progress Completed Removed + 3 ... [PERSON_NAME] …" at bounding box center [711, 84] width 1059 height 54
click at [991, 234] on icon "bars" at bounding box center [996, 239] width 11 height 11
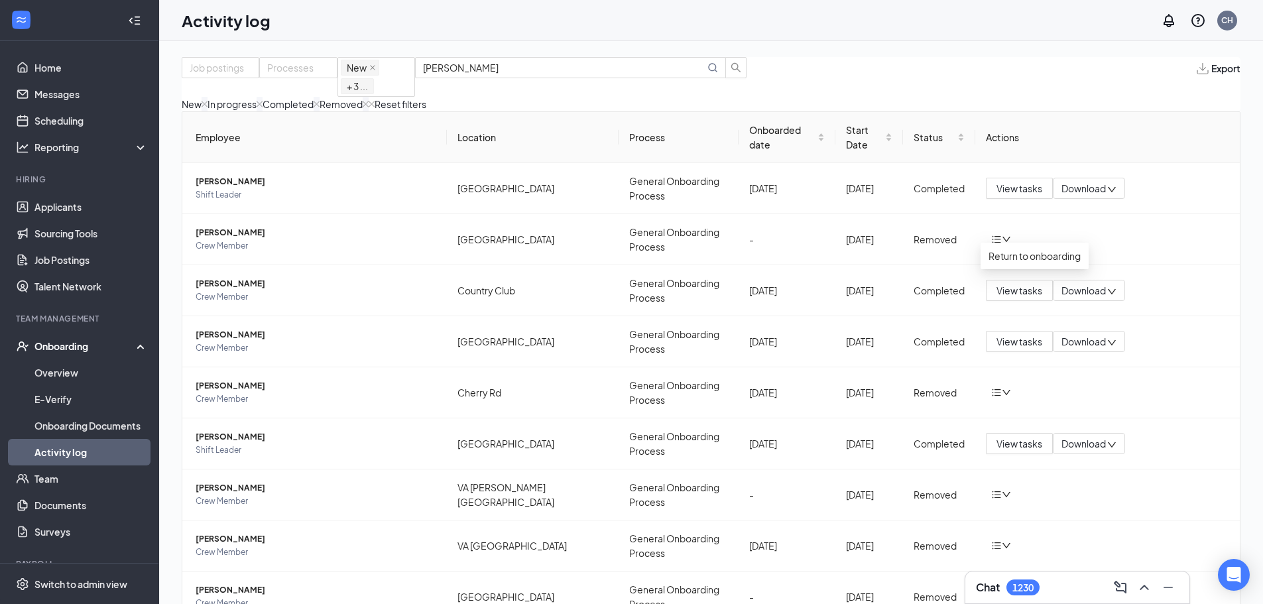
click at [829, 58] on div "Job postings Processes New In progress Completed Removed + 3 ... [PERSON_NAME] …" at bounding box center [711, 84] width 1059 height 54
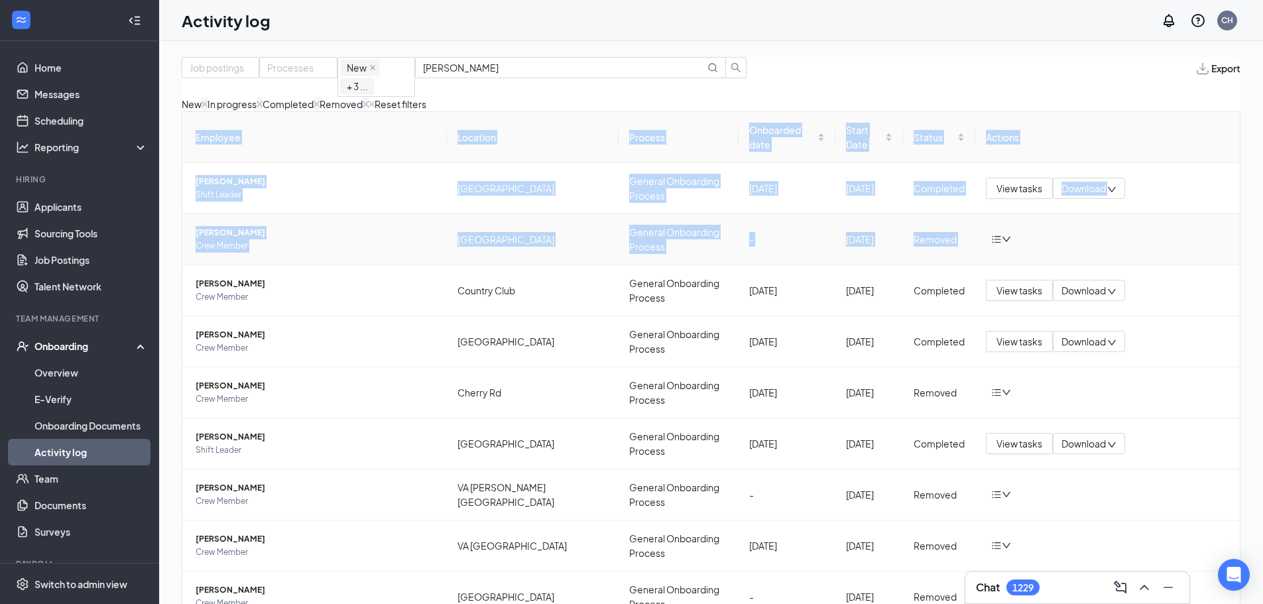
drag, startPoint x: 187, startPoint y: 213, endPoint x: 1041, endPoint y: 253, distance: 854.9
click at [1041, 253] on div "Employee Location Process Onboarded date Start Date Status Actions [PERSON_NAME…" at bounding box center [711, 413] width 1059 height 605
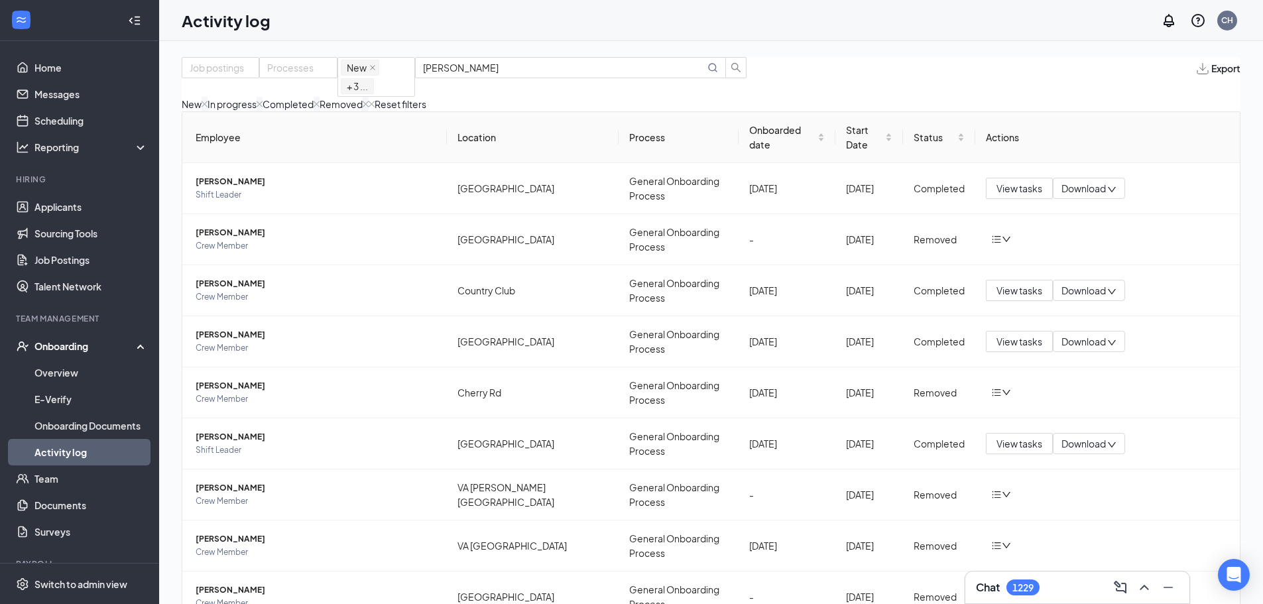
click at [1059, 68] on div "Job postings Processes New In progress Completed Removed + 3 ... [PERSON_NAME] …" at bounding box center [711, 84] width 1059 height 54
click at [1002, 235] on icon "down" at bounding box center [1006, 239] width 9 height 9
click at [998, 99] on div "New In progress Completed Removed Reset filters" at bounding box center [711, 104] width 1059 height 15
click at [1238, 566] on div "Open Intercom Messenger" at bounding box center [1234, 575] width 35 height 35
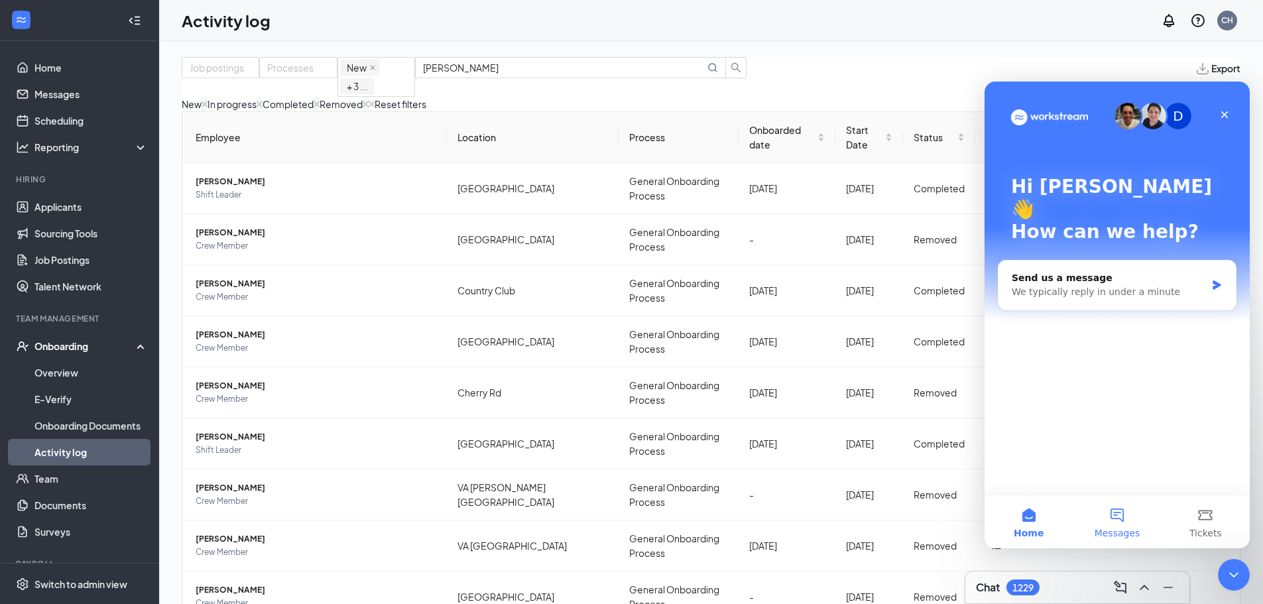
click at [1116, 512] on button "Messages" at bounding box center [1117, 521] width 88 height 53
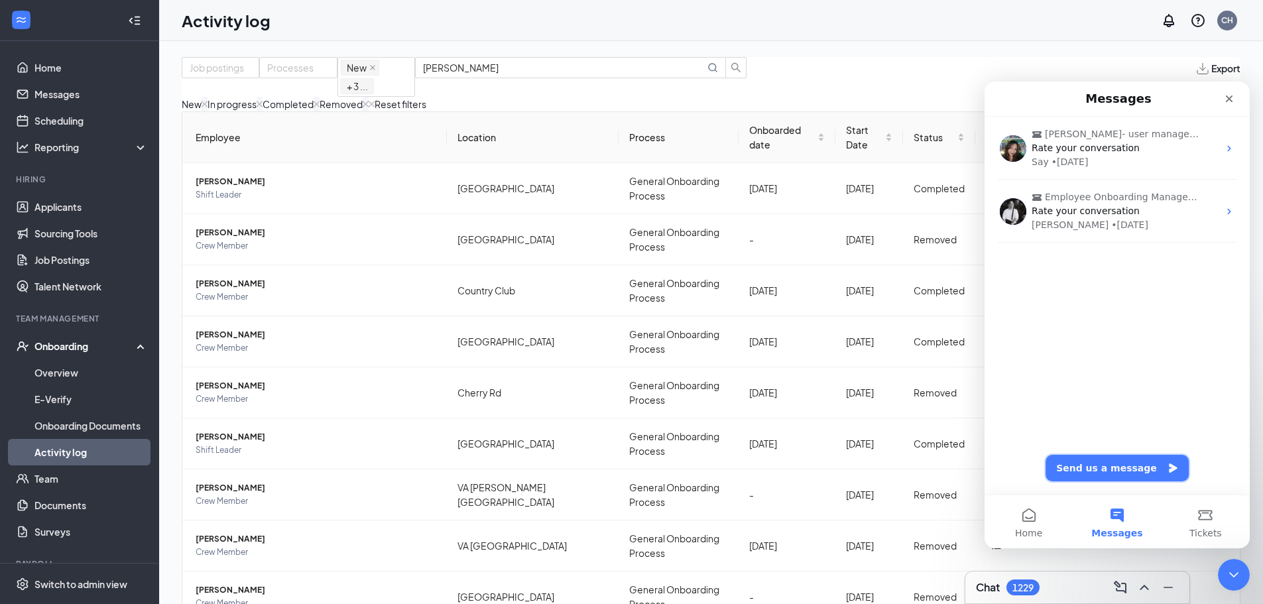
click at [1111, 467] on button "Send us a message" at bounding box center [1117, 468] width 143 height 27
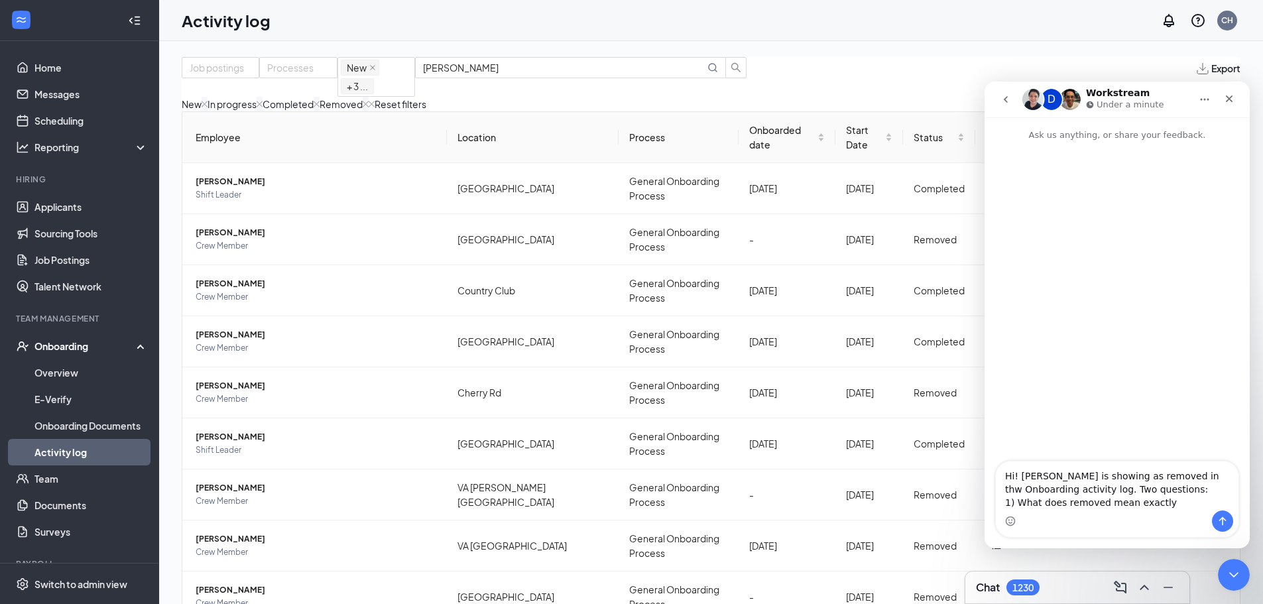
type textarea "Hi! [PERSON_NAME] is showing as removed in thw Onboarding activity log. Two que…"
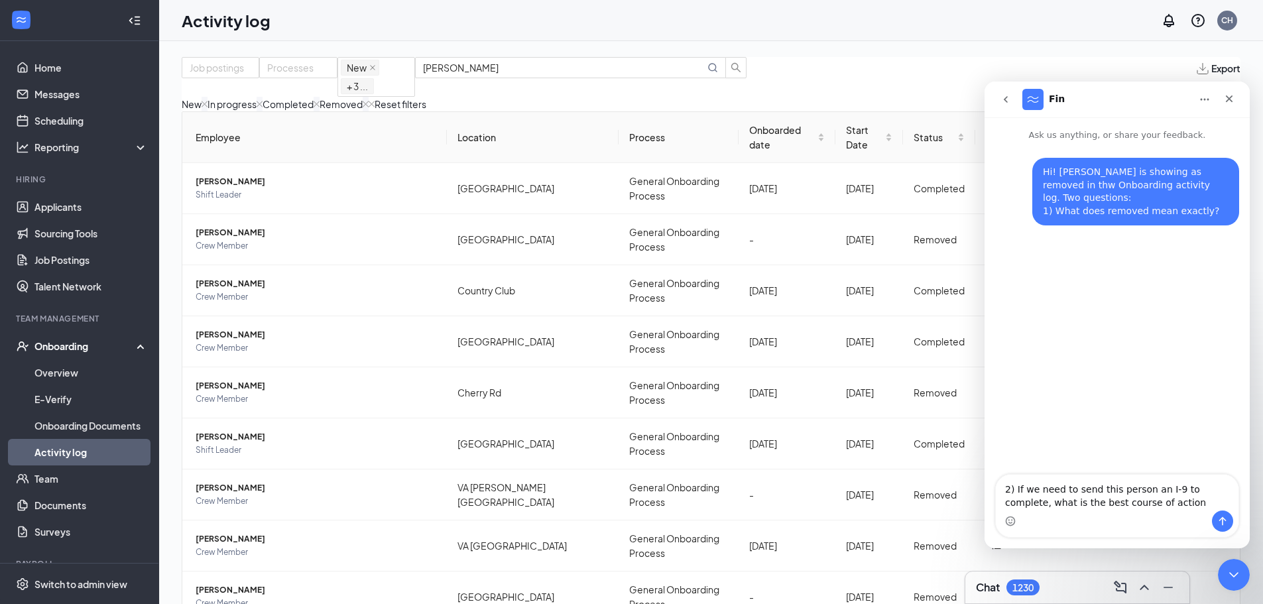
type textarea "2) If we need to send this person an I-9 to complete, what is the best course o…"
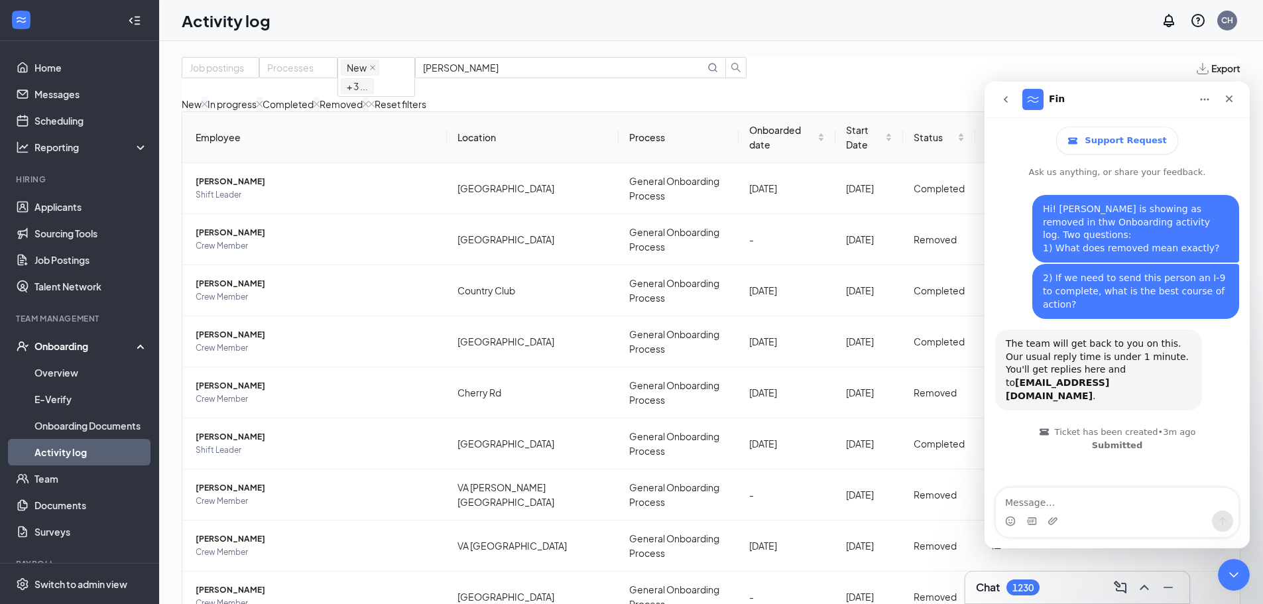
click at [1003, 101] on icon "go back" at bounding box center [1005, 99] width 11 height 11
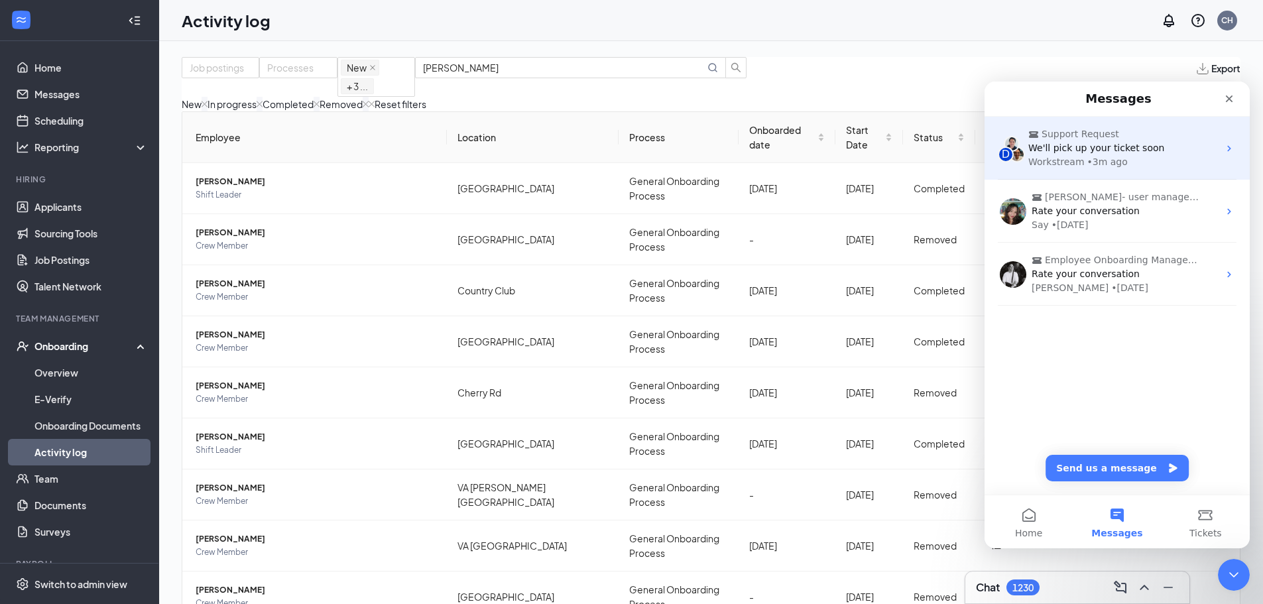
click at [1086, 153] on span "We'll pick up your ticket soon" at bounding box center [1096, 148] width 136 height 11
